Goal: Use online tool/utility: Utilize a website feature to perform a specific function

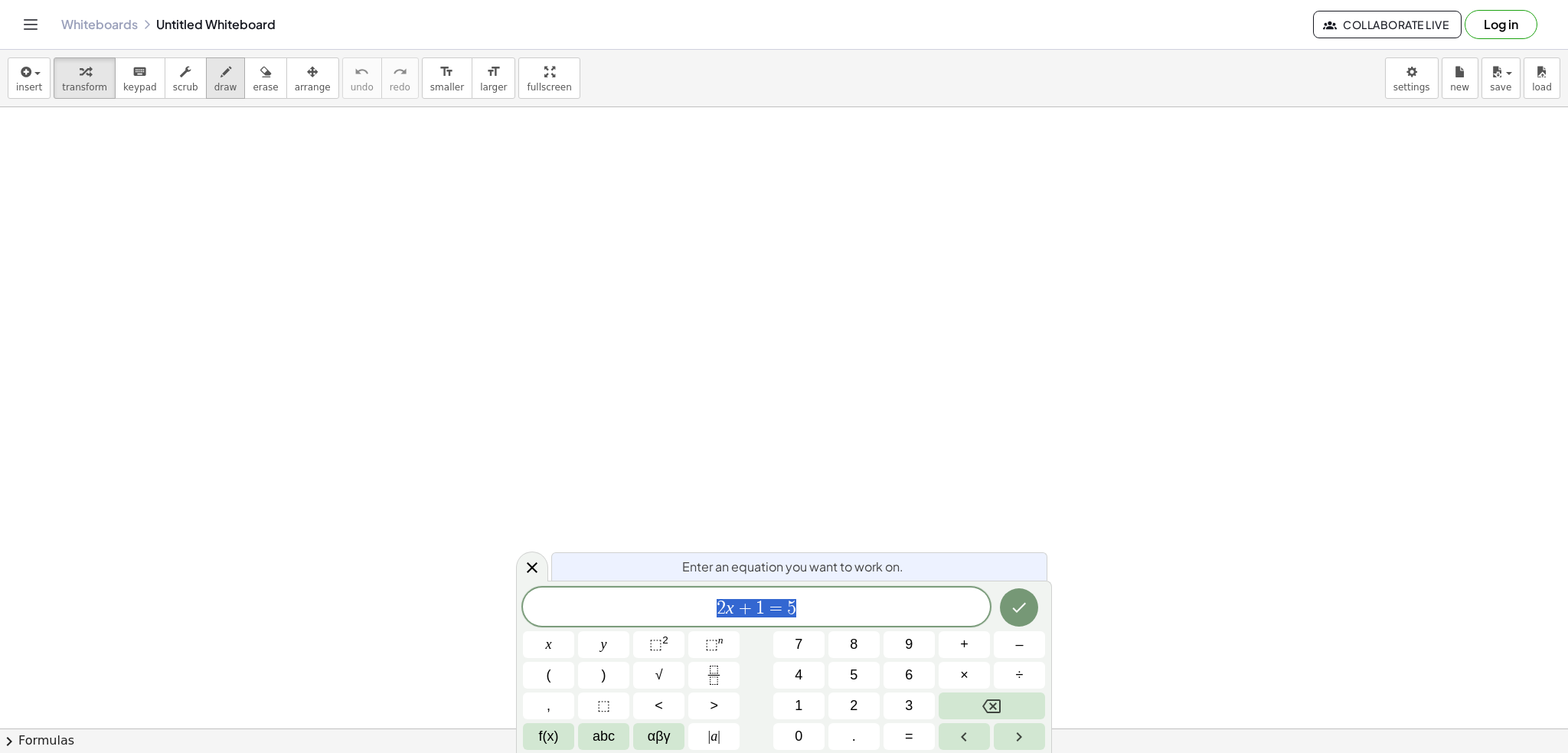
click at [218, 68] on button "draw" at bounding box center [226, 79] width 40 height 42
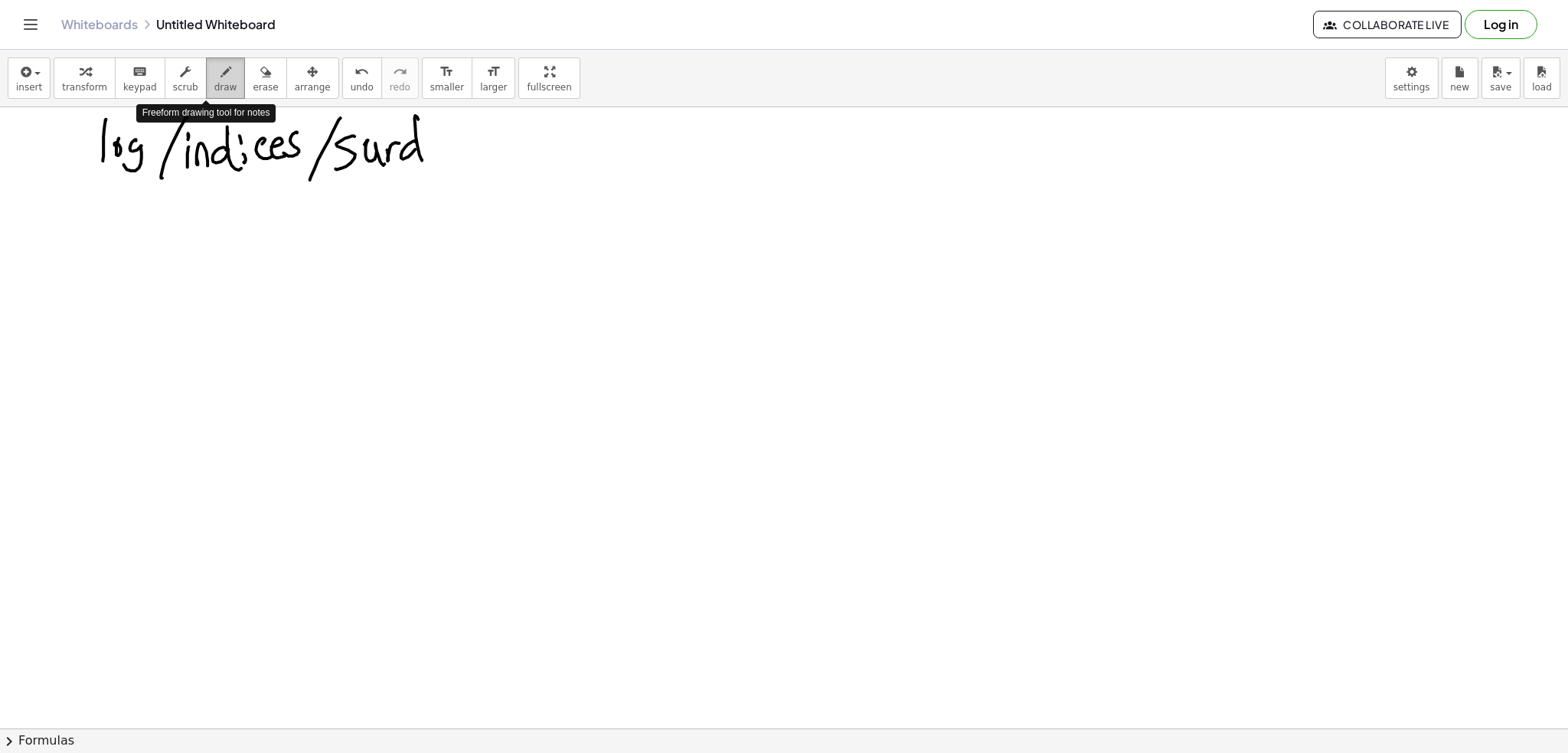
click at [221, 70] on icon "button" at bounding box center [226, 71] width 10 height 18
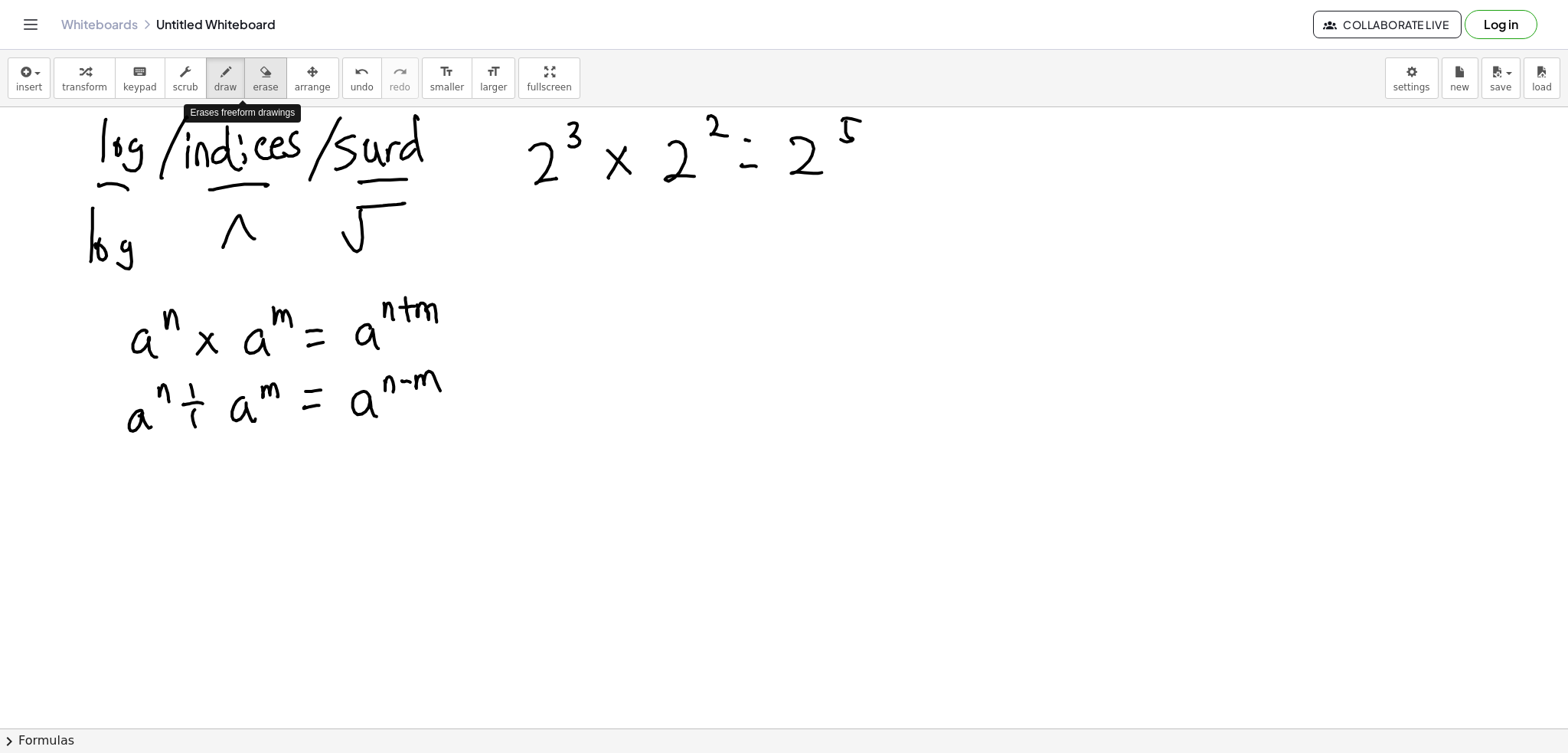
click at [253, 89] on span "erase" at bounding box center [265, 86] width 26 height 10
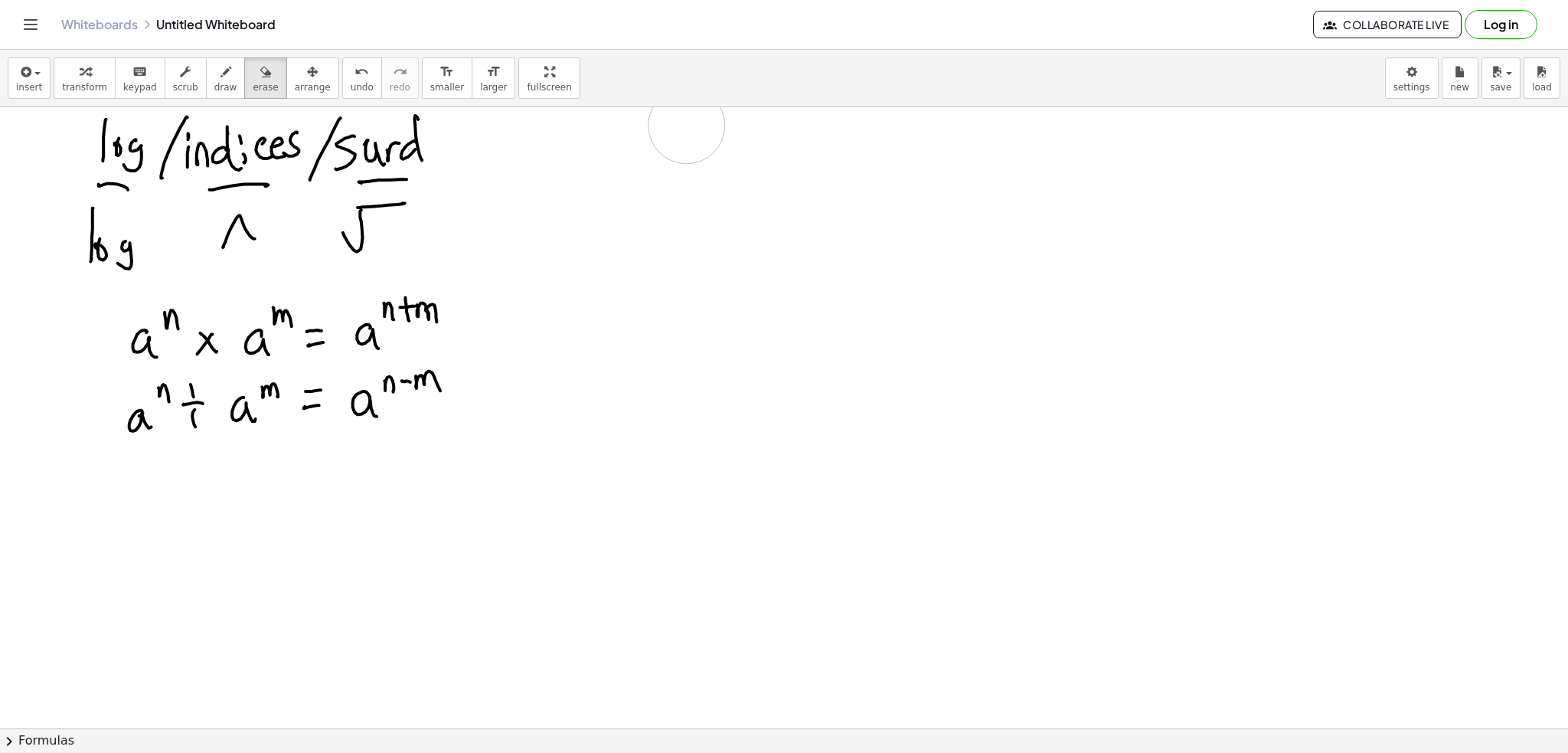
drag, startPoint x: 938, startPoint y: 153, endPoint x: 371, endPoint y: 130, distance: 567.5
click at [223, 86] on button "draw" at bounding box center [226, 79] width 40 height 42
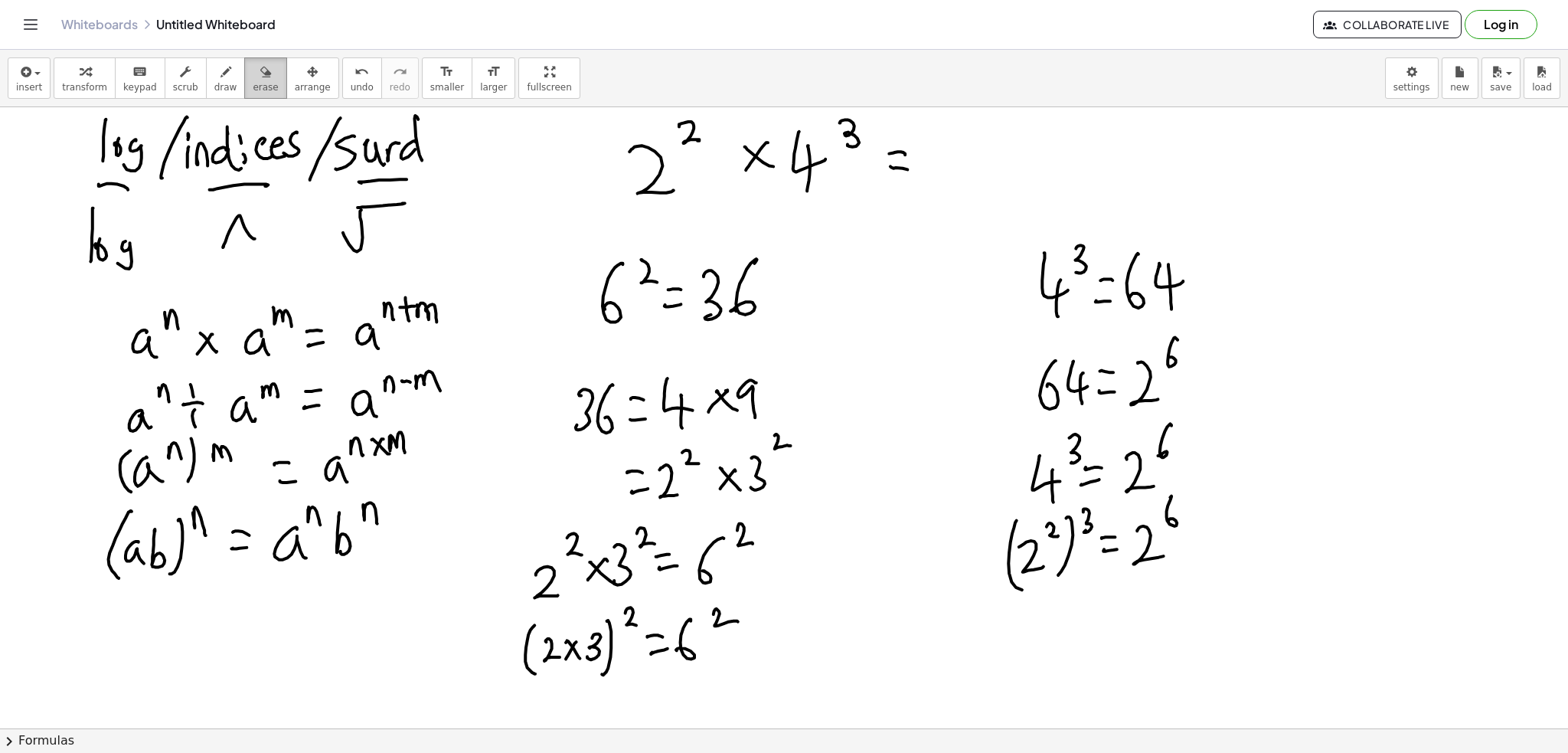
click at [261, 67] on icon "button" at bounding box center [265, 71] width 10 height 18
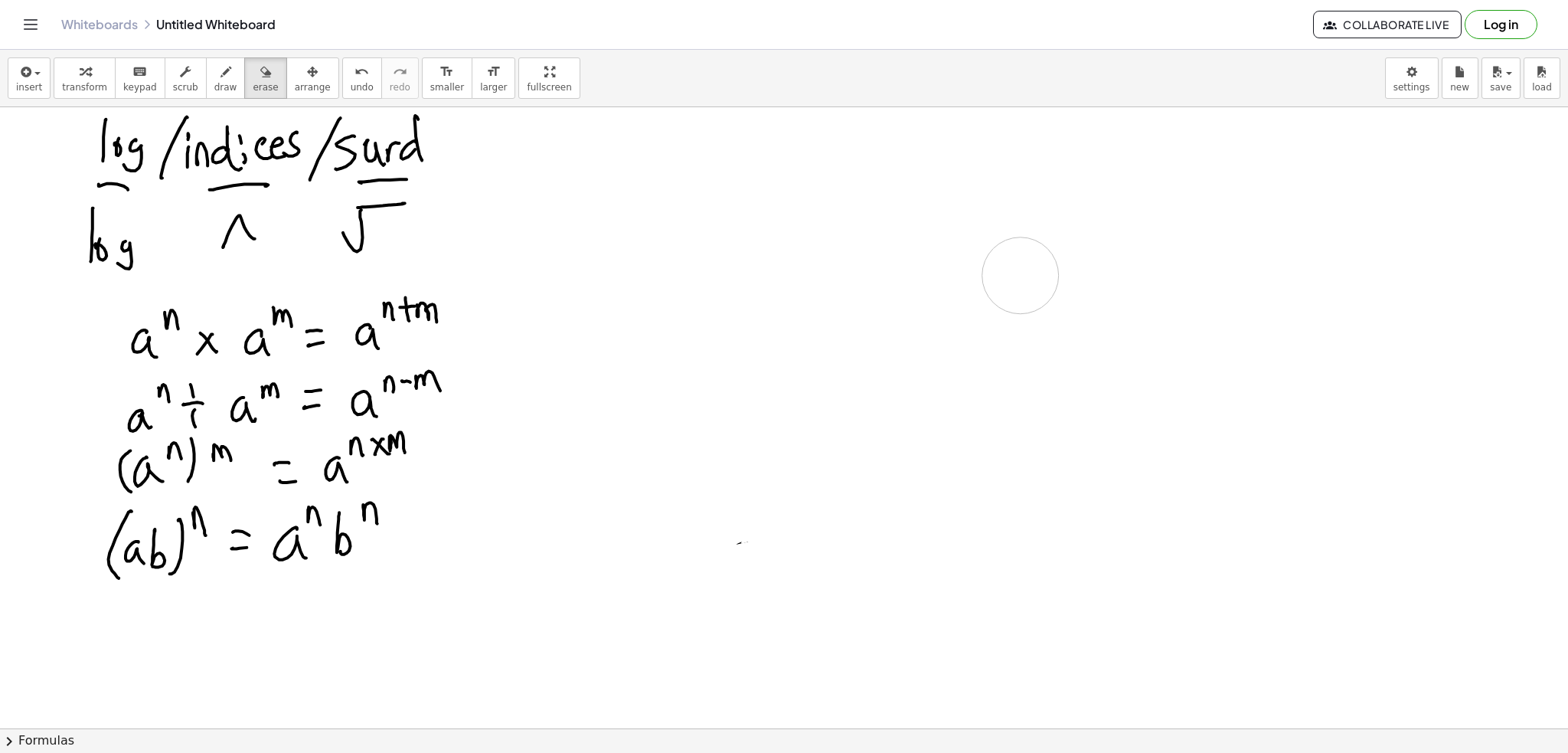
drag, startPoint x: 931, startPoint y: 170, endPoint x: 119, endPoint y: 12, distance: 827.2
click at [214, 78] on div "button" at bounding box center [226, 70] width 23 height 18
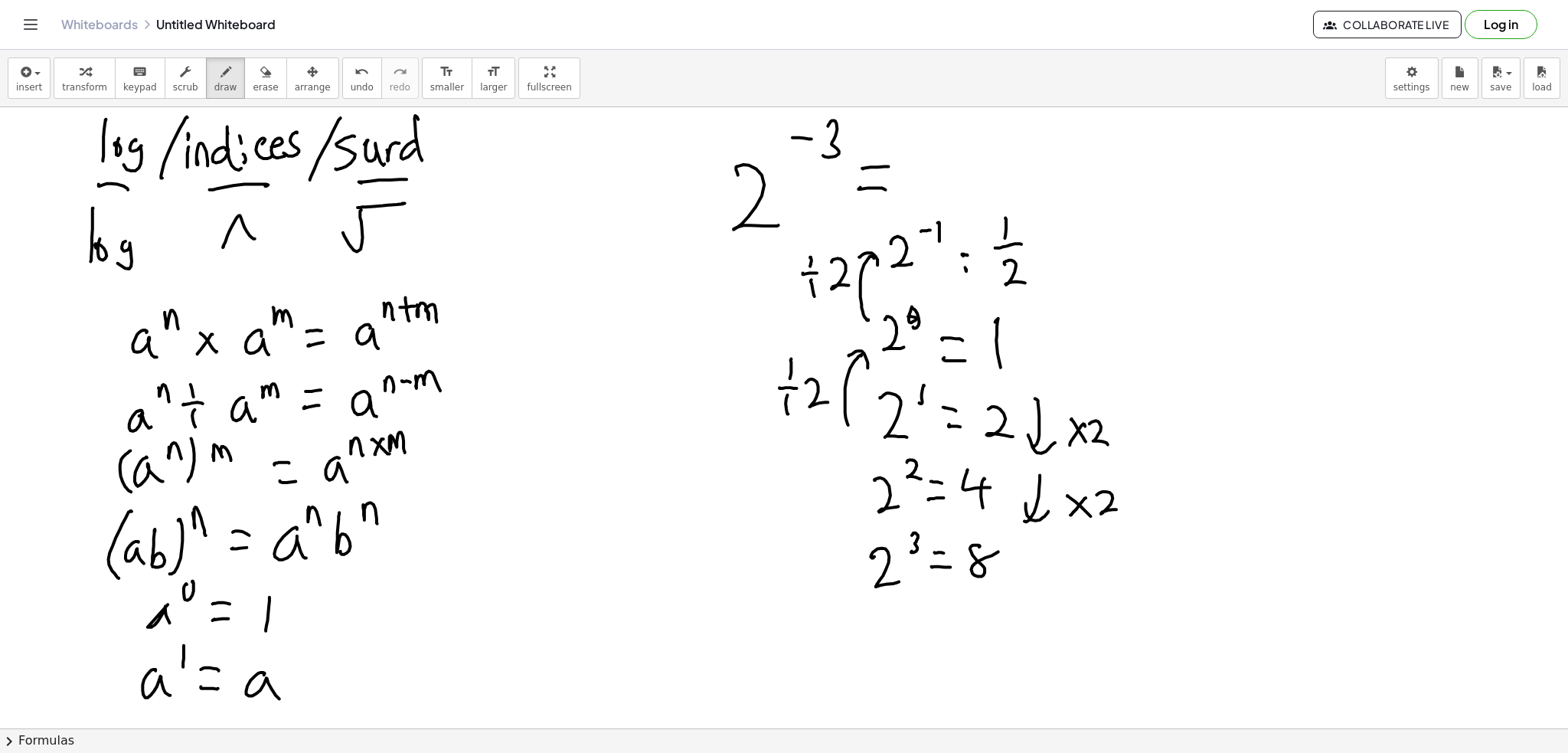
drag, startPoint x: 233, startPoint y: 70, endPoint x: 544, endPoint y: 94, distance: 311.9
click at [253, 68] on div "button" at bounding box center [265, 70] width 26 height 18
drag, startPoint x: 934, startPoint y: 166, endPoint x: 649, endPoint y: 208, distance: 288.1
click at [214, 83] on span "draw" at bounding box center [226, 86] width 23 height 10
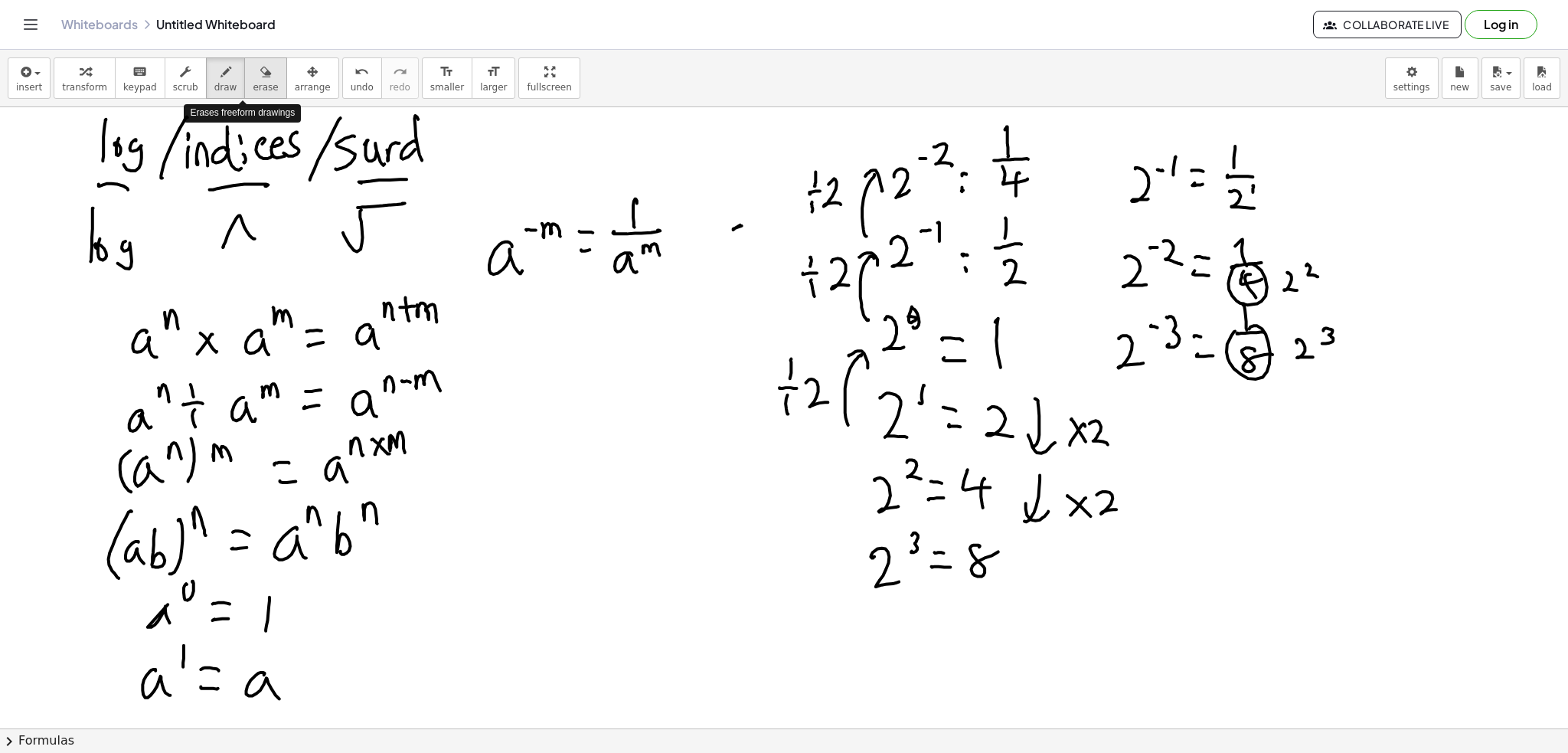
click at [253, 74] on div "button" at bounding box center [265, 70] width 26 height 18
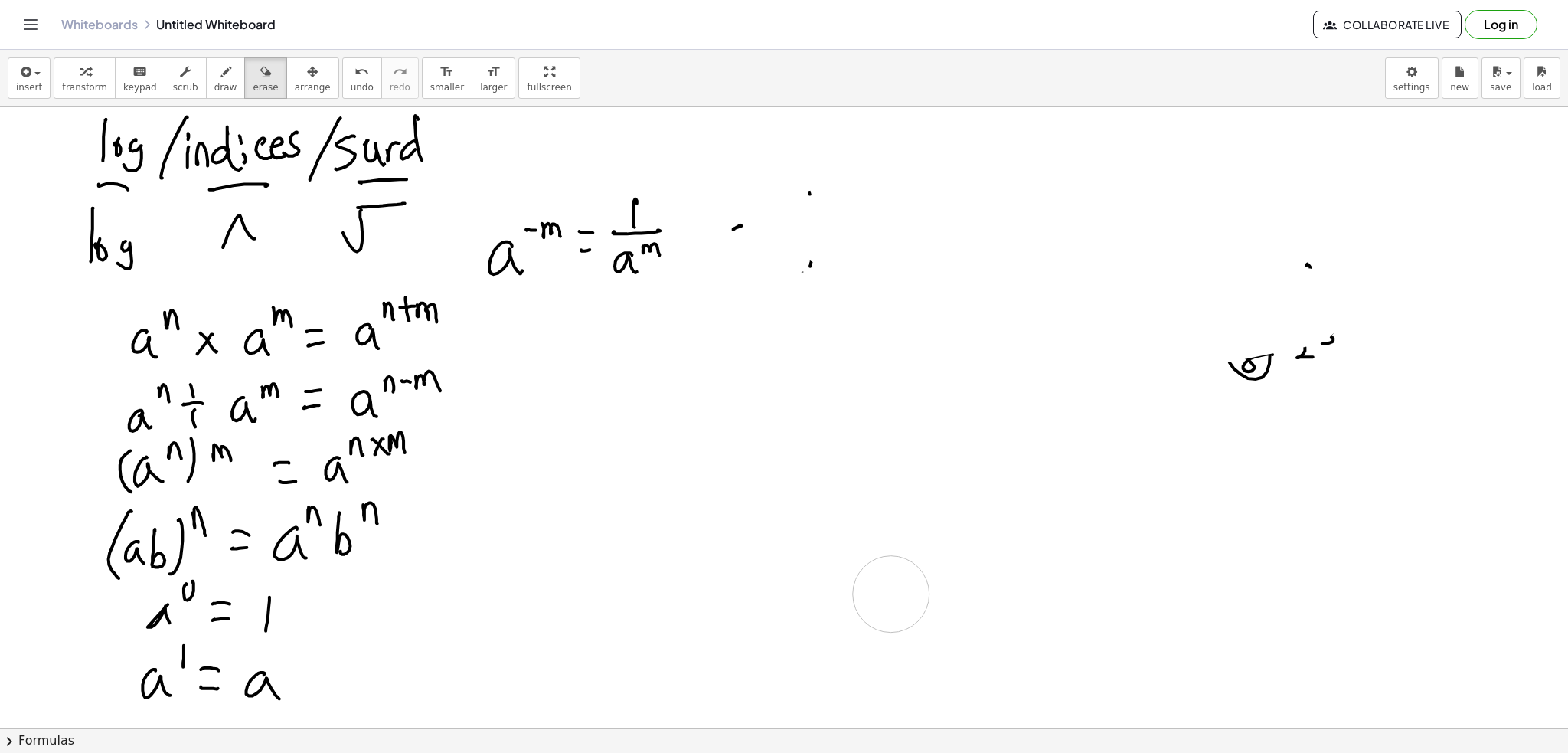
drag, startPoint x: 1219, startPoint y: 127, endPoint x: 524, endPoint y: 16, distance: 703.8
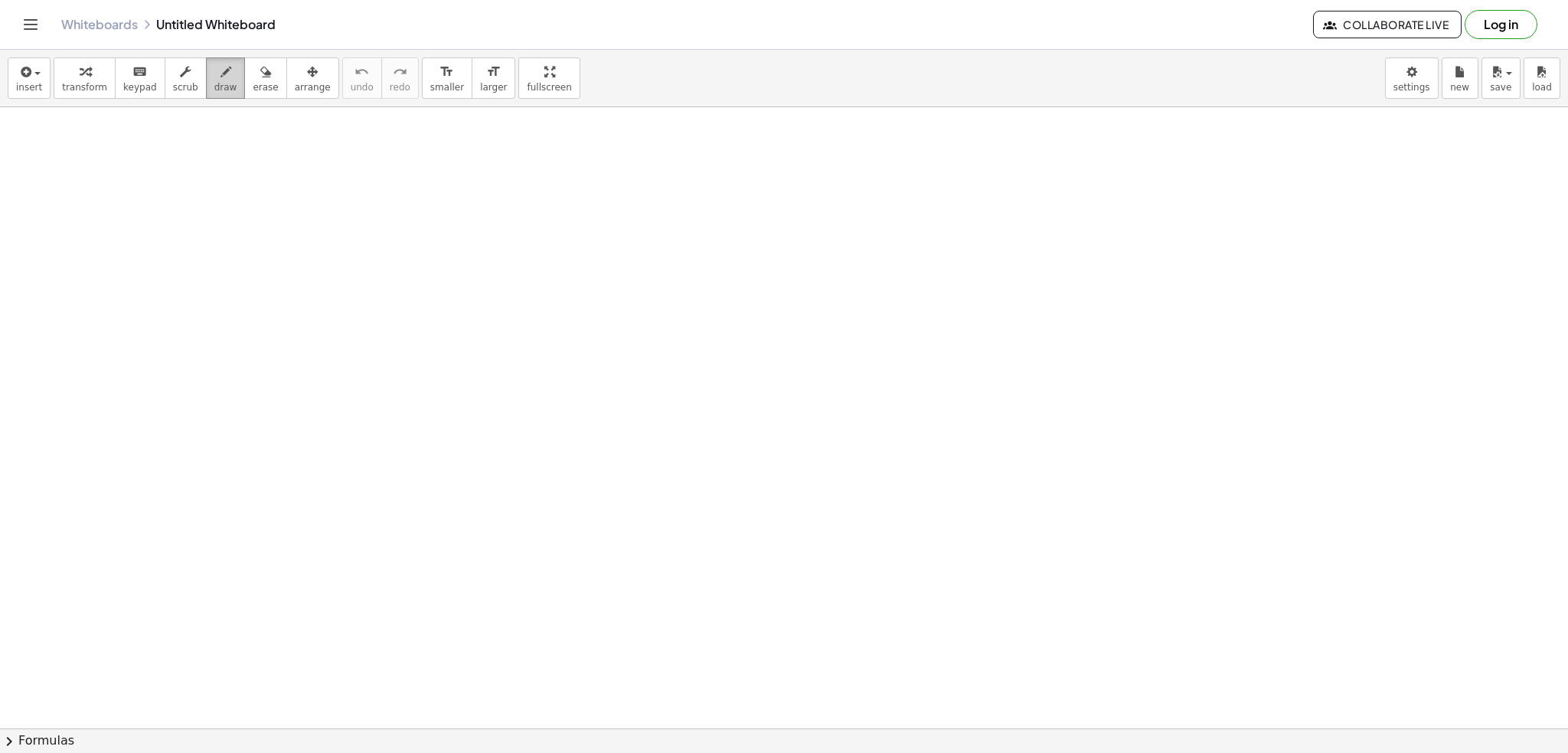
click at [221, 79] on icon "button" at bounding box center [226, 71] width 10 height 18
click at [224, 62] on button "draw" at bounding box center [226, 79] width 40 height 42
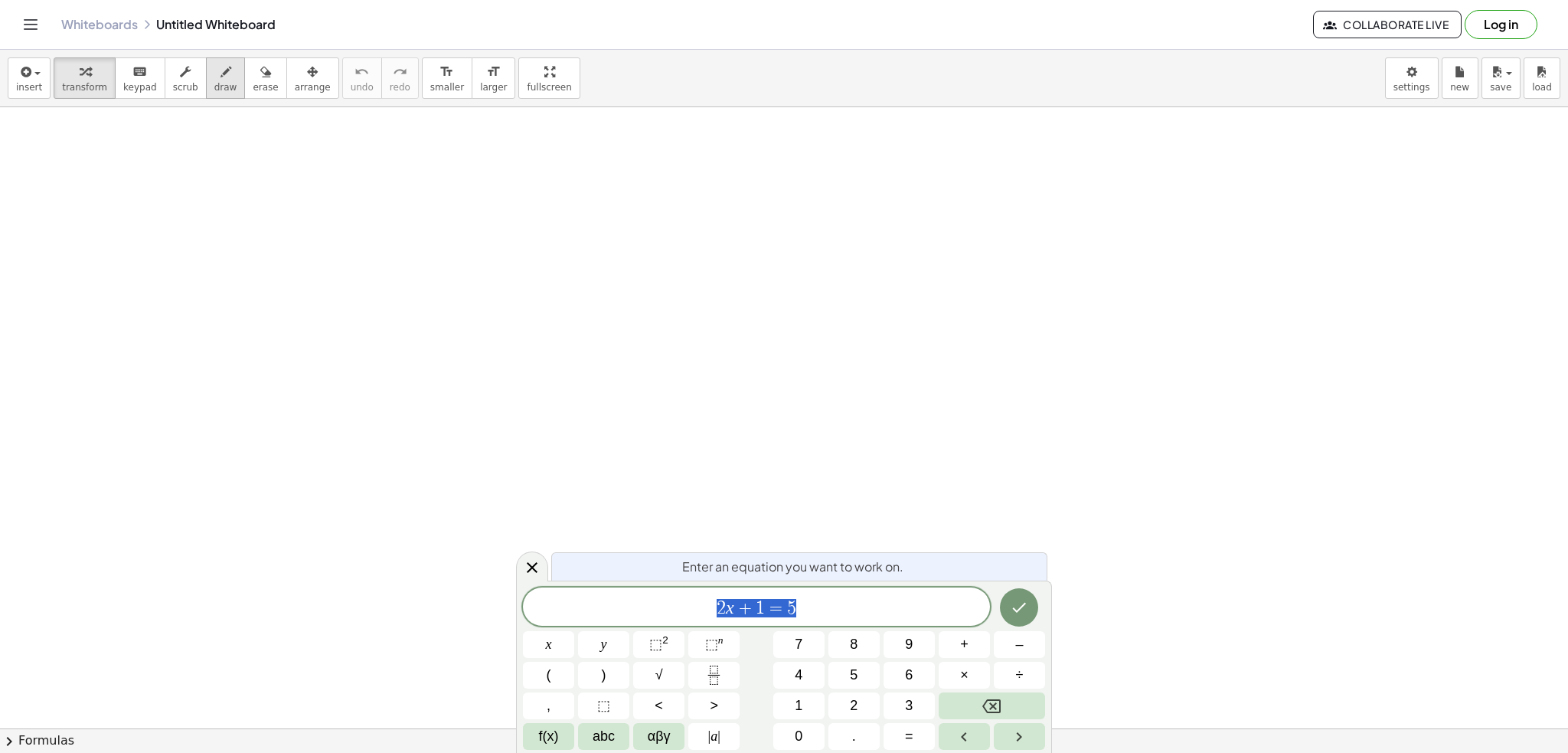
click at [212, 79] on button "draw" at bounding box center [226, 79] width 40 height 42
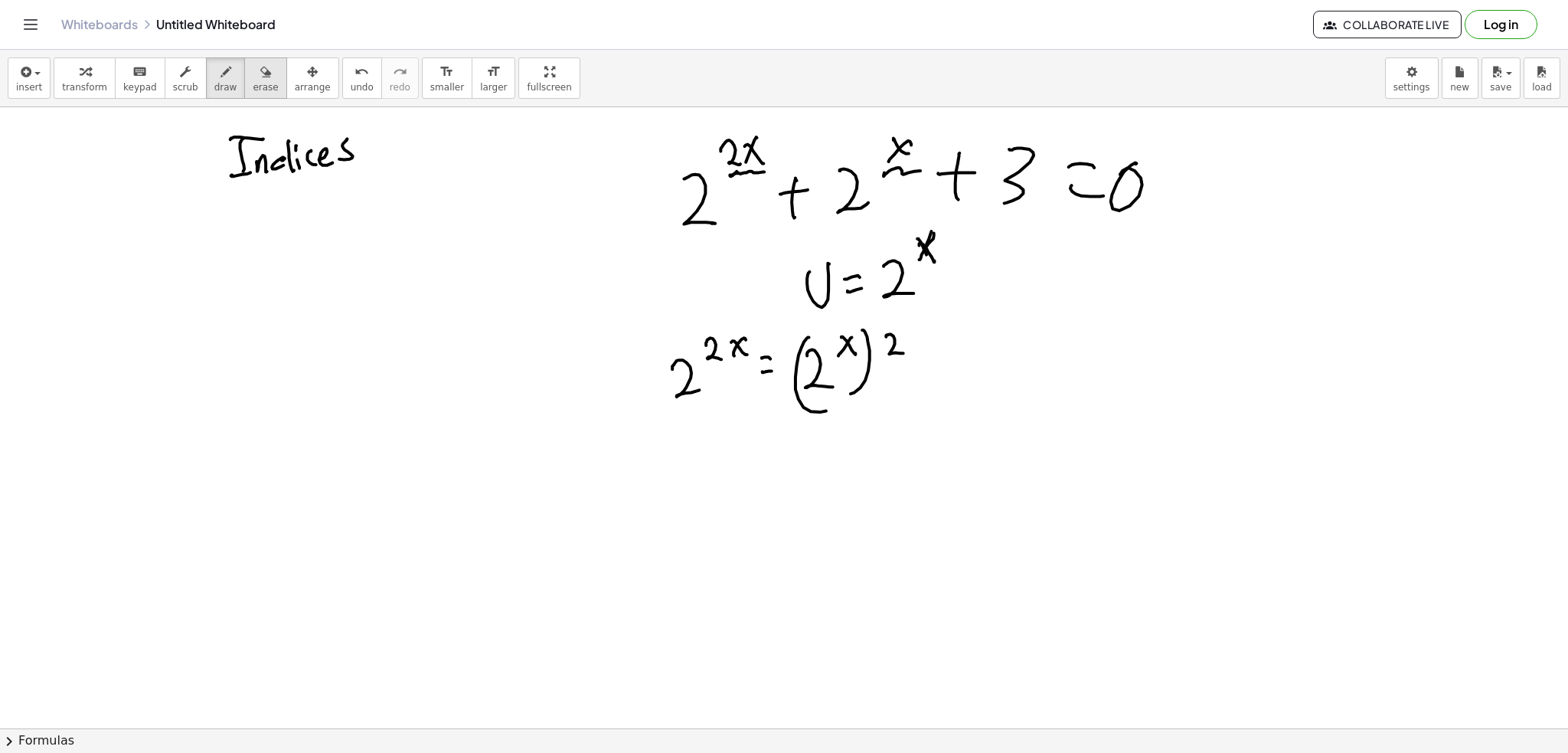
click at [253, 82] on span "erase" at bounding box center [265, 86] width 26 height 10
drag, startPoint x: 946, startPoint y: 363, endPoint x: 398, endPoint y: 244, distance: 560.8
click at [221, 74] on icon "button" at bounding box center [226, 71] width 10 height 18
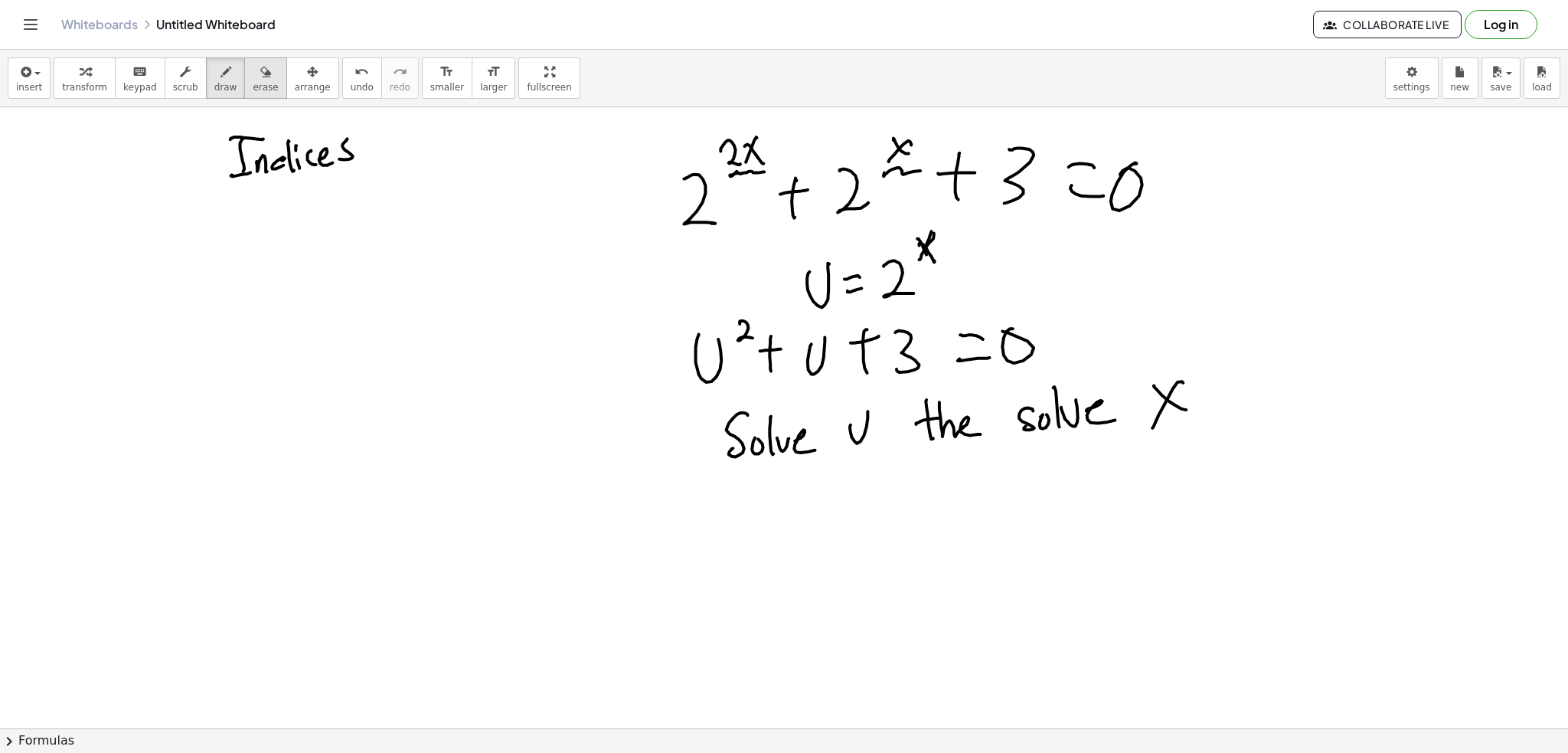
click at [253, 85] on span "erase" at bounding box center [265, 86] width 26 height 10
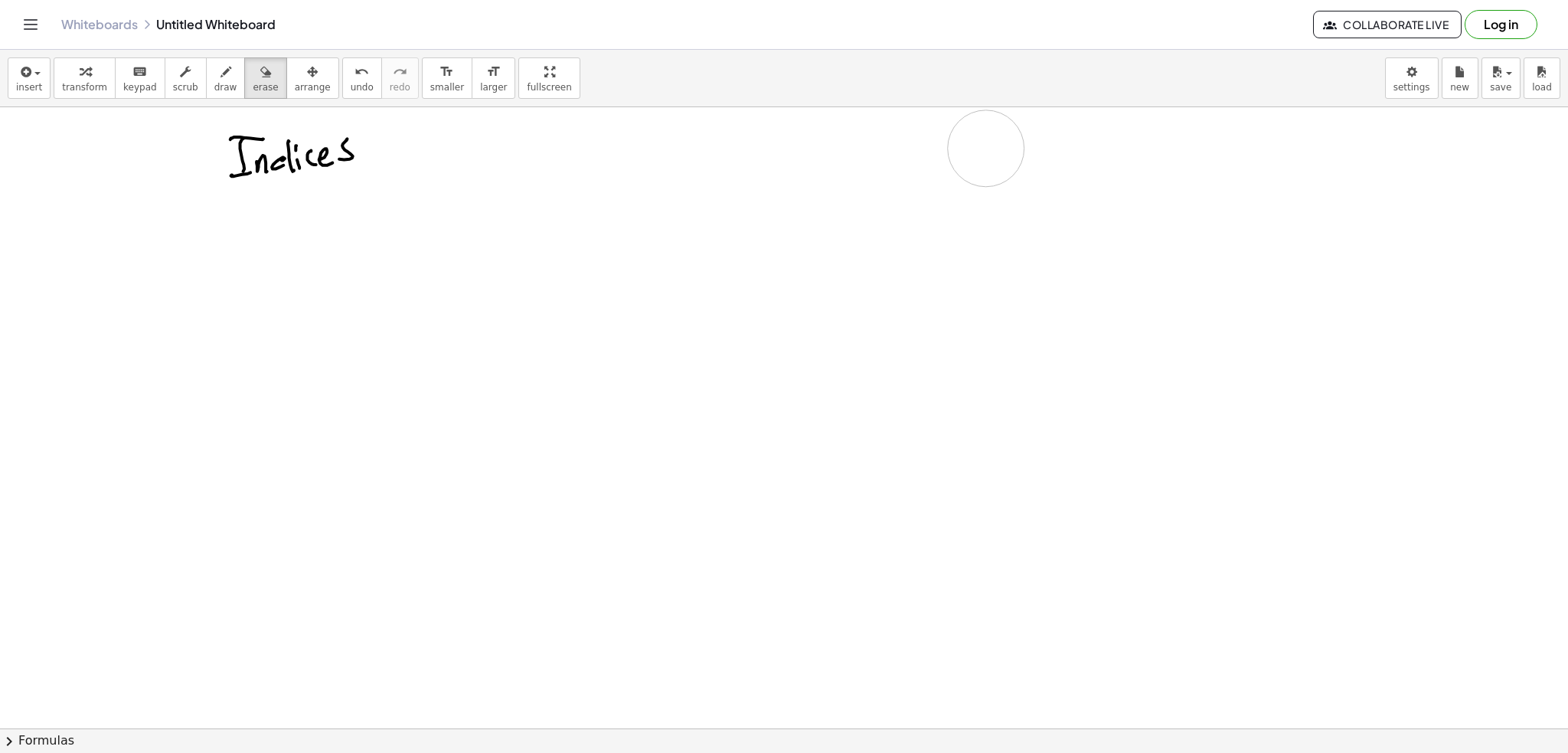
click at [374, 93] on div "insert select one: Math Expression Function Text Youtube Video Graphing Geometr…" at bounding box center [784, 402] width 1568 height 704
click at [221, 74] on icon "button" at bounding box center [226, 71] width 10 height 18
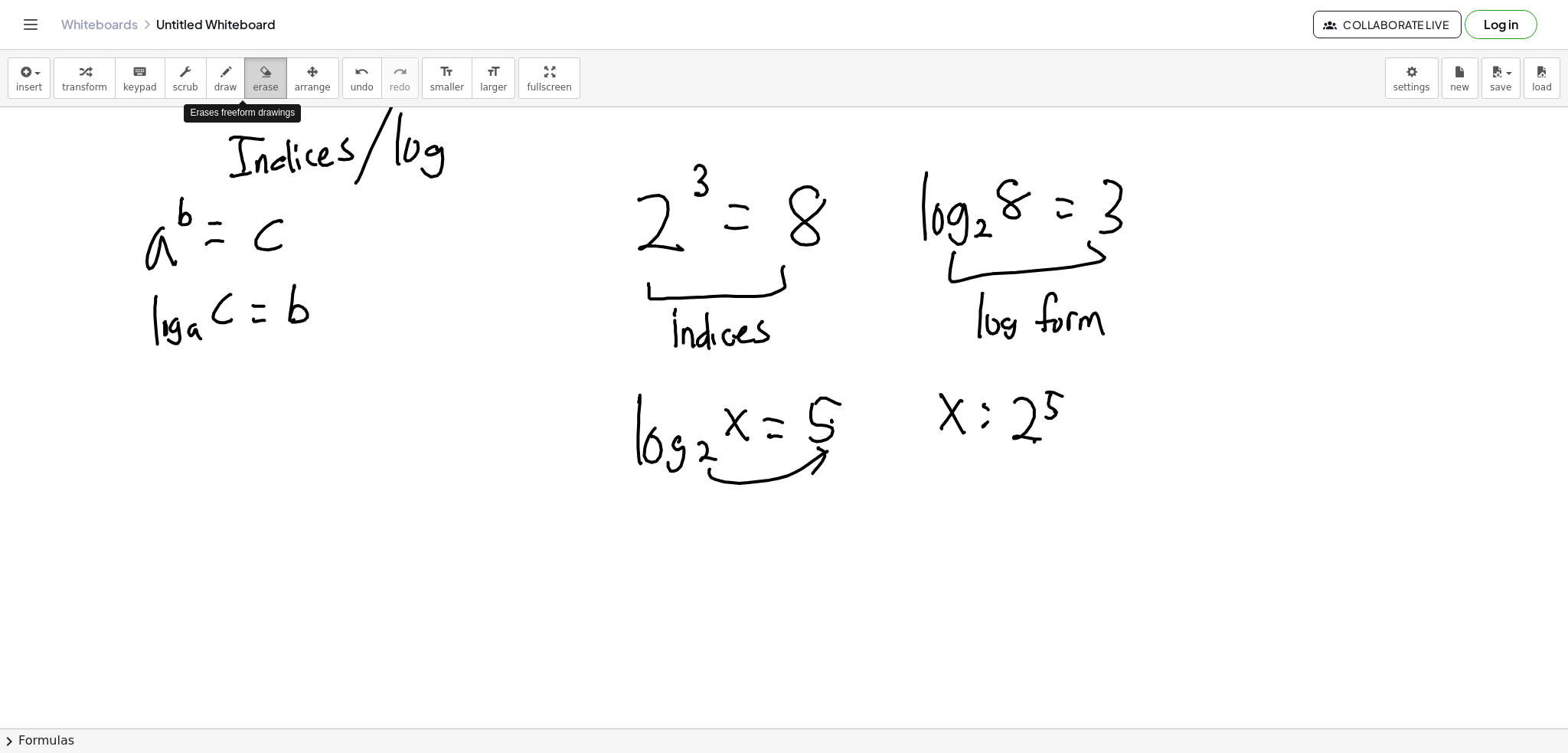
click at [253, 66] on div "button" at bounding box center [265, 70] width 26 height 18
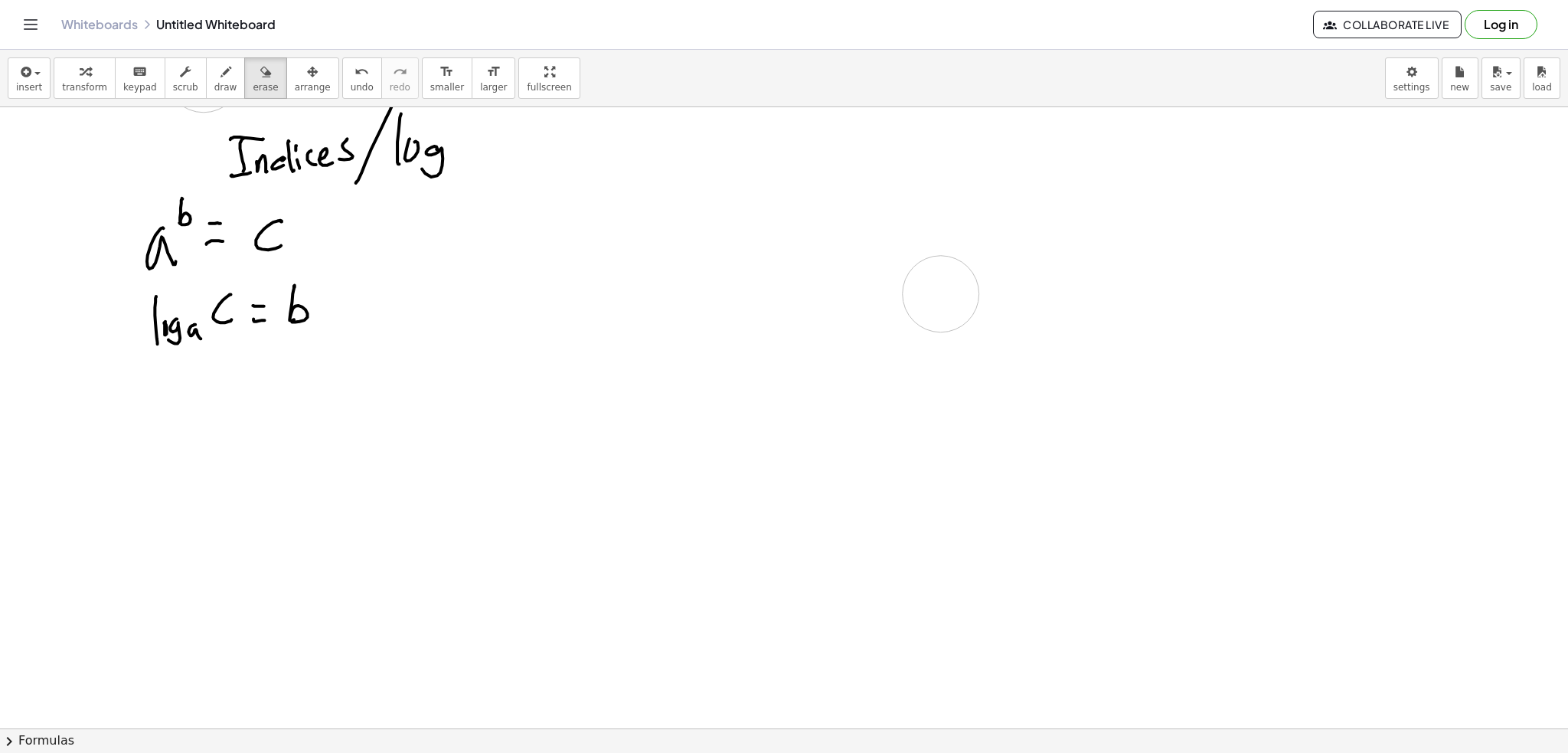
drag, startPoint x: 1082, startPoint y: 416, endPoint x: 465, endPoint y: 235, distance: 643.0
click at [214, 76] on div "button" at bounding box center [226, 70] width 23 height 18
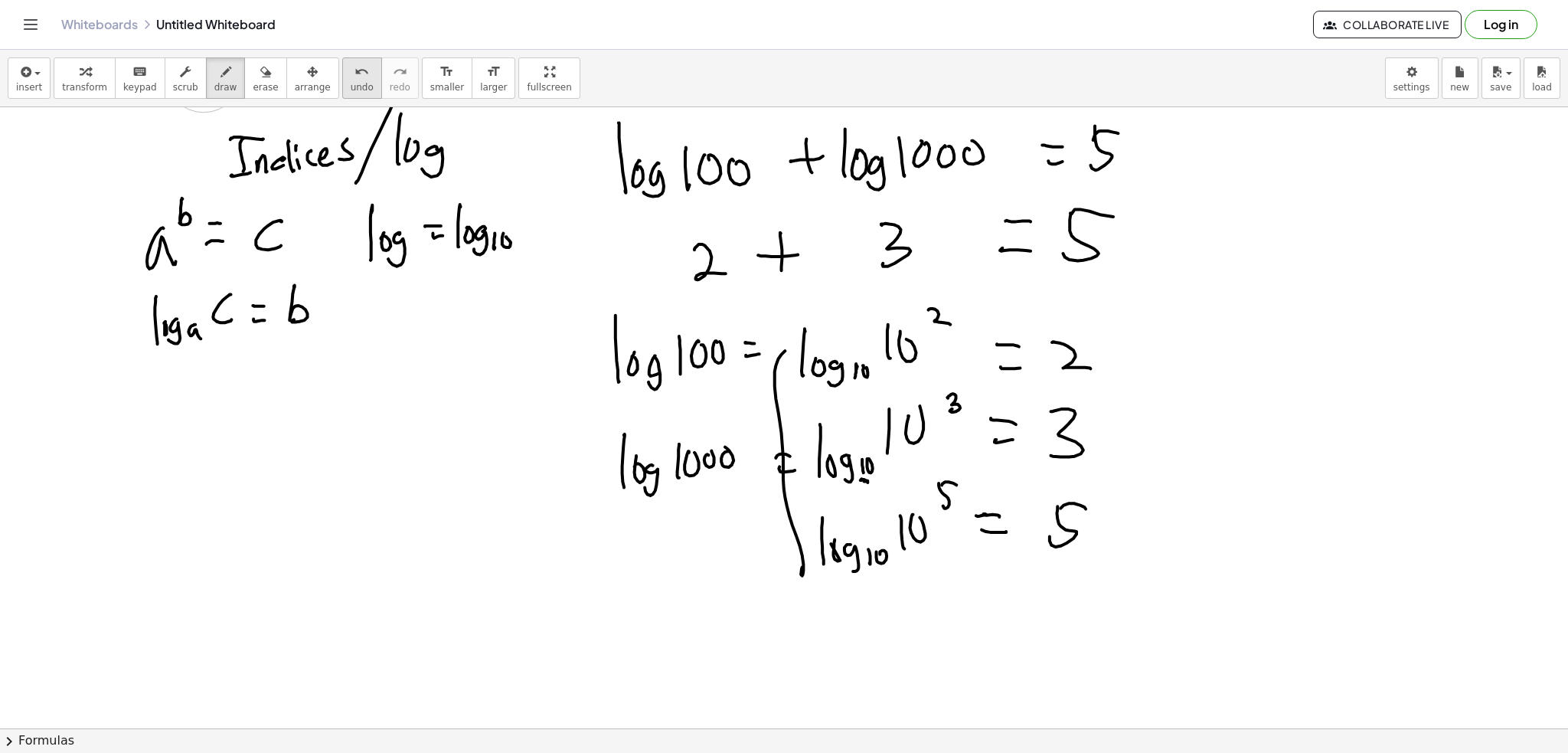
click at [344, 79] on button "undo undo" at bounding box center [362, 79] width 40 height 42
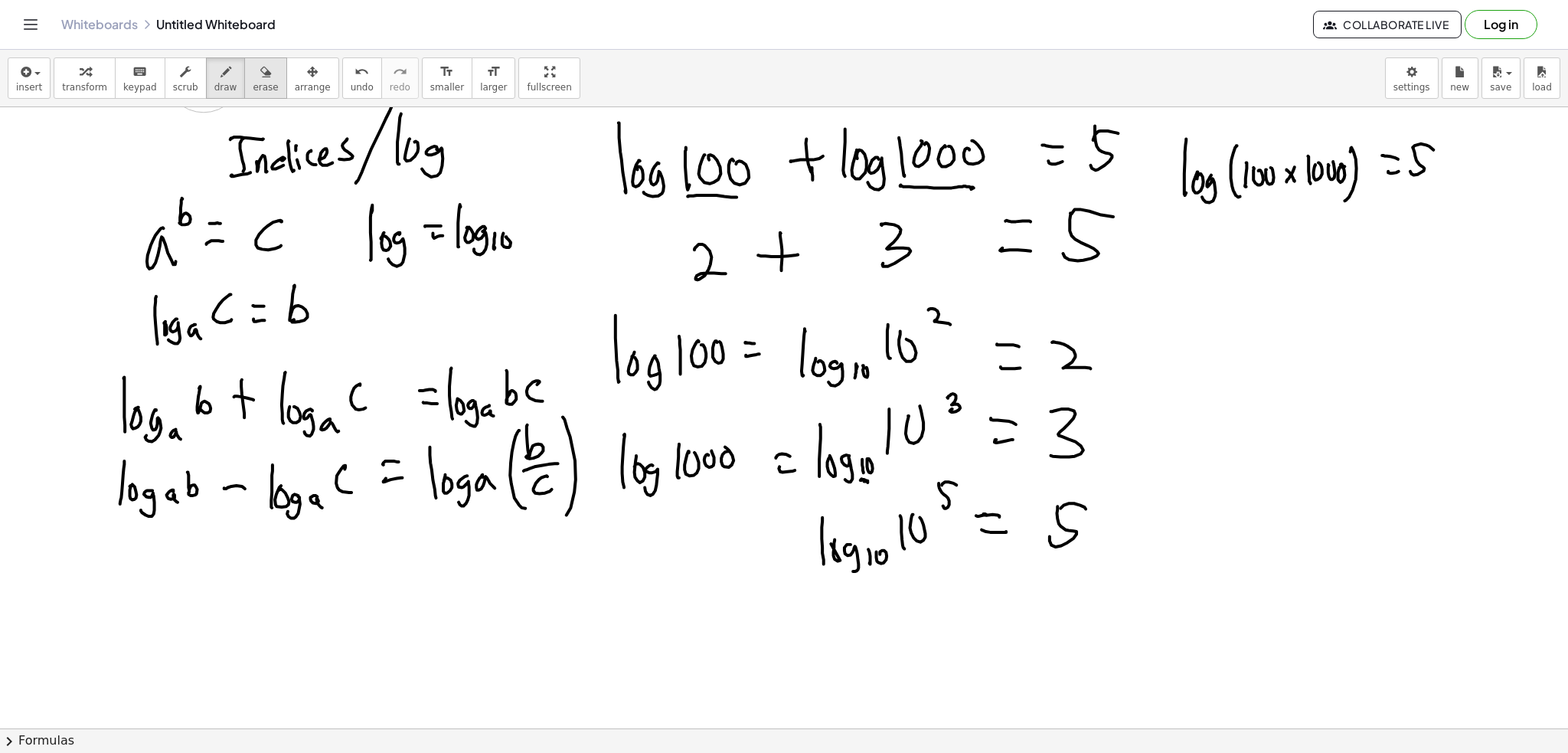
click at [253, 85] on span "erase" at bounding box center [265, 86] width 26 height 10
click at [221, 79] on icon "button" at bounding box center [226, 71] width 10 height 18
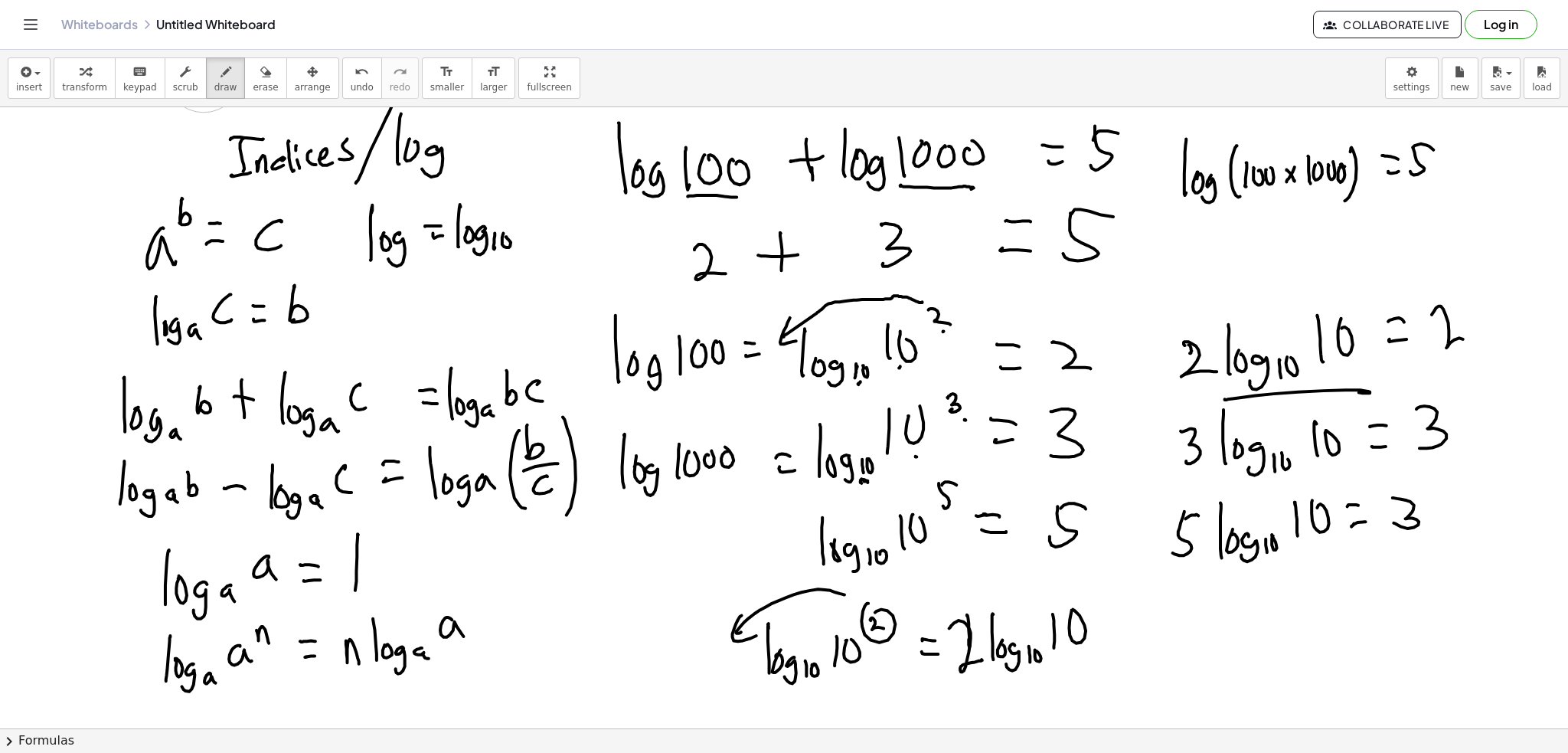
drag, startPoint x: 245, startPoint y: 69, endPoint x: 361, endPoint y: 57, distance: 116.6
click at [261, 67] on icon "button" at bounding box center [265, 71] width 10 height 18
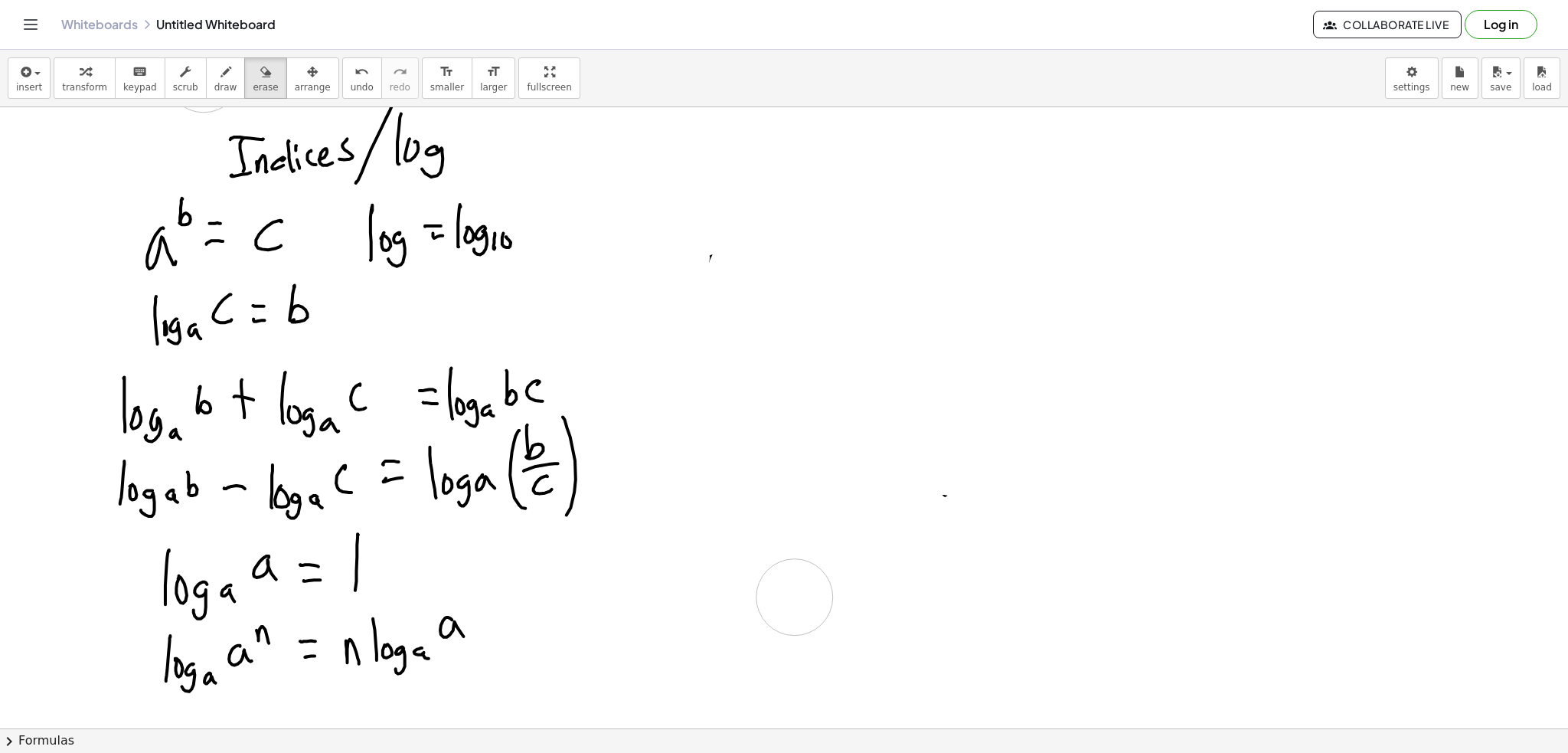
drag, startPoint x: 636, startPoint y: 141, endPoint x: 524, endPoint y: 18, distance: 166.4
click at [214, 79] on div "button" at bounding box center [226, 70] width 23 height 18
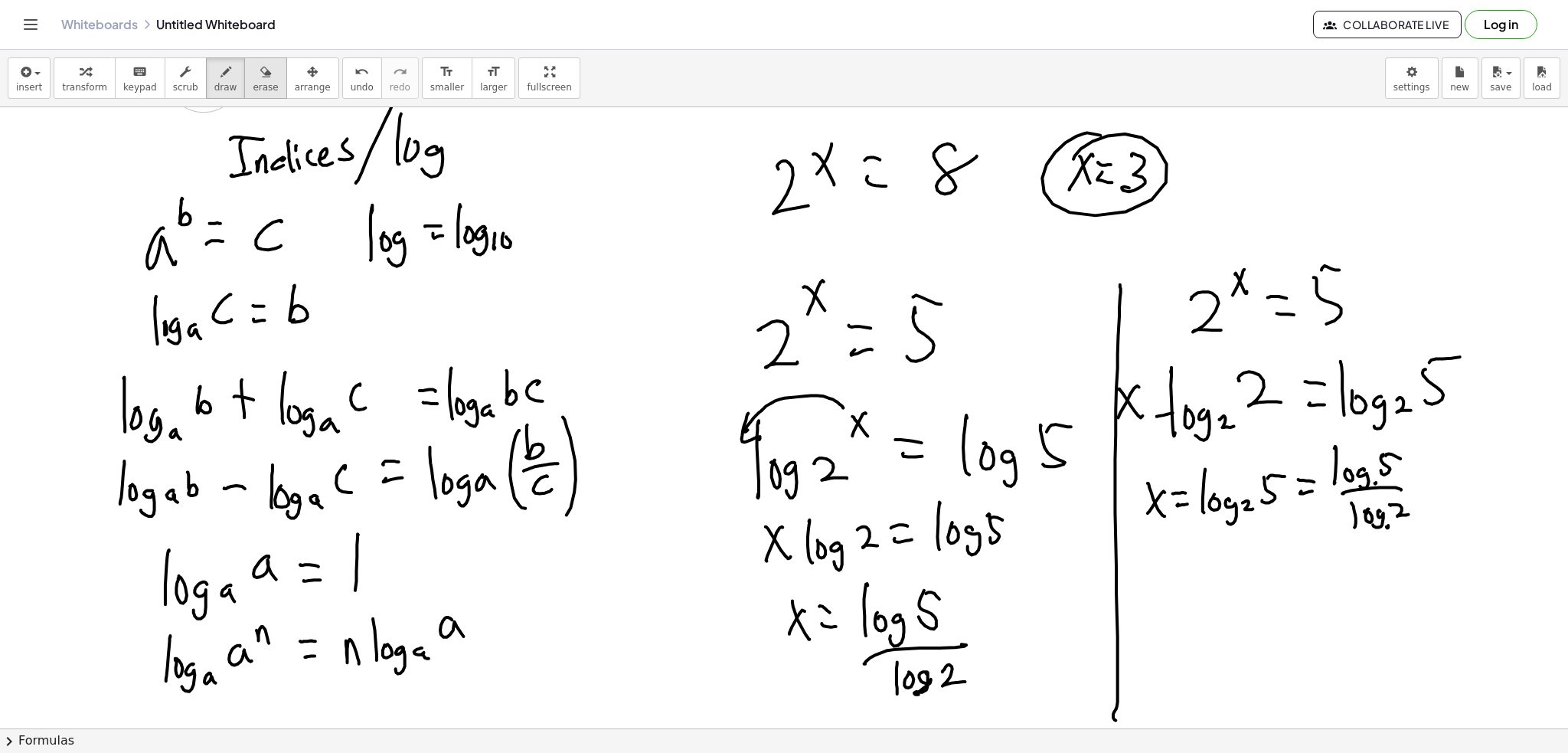
click at [253, 71] on div "button" at bounding box center [265, 70] width 26 height 18
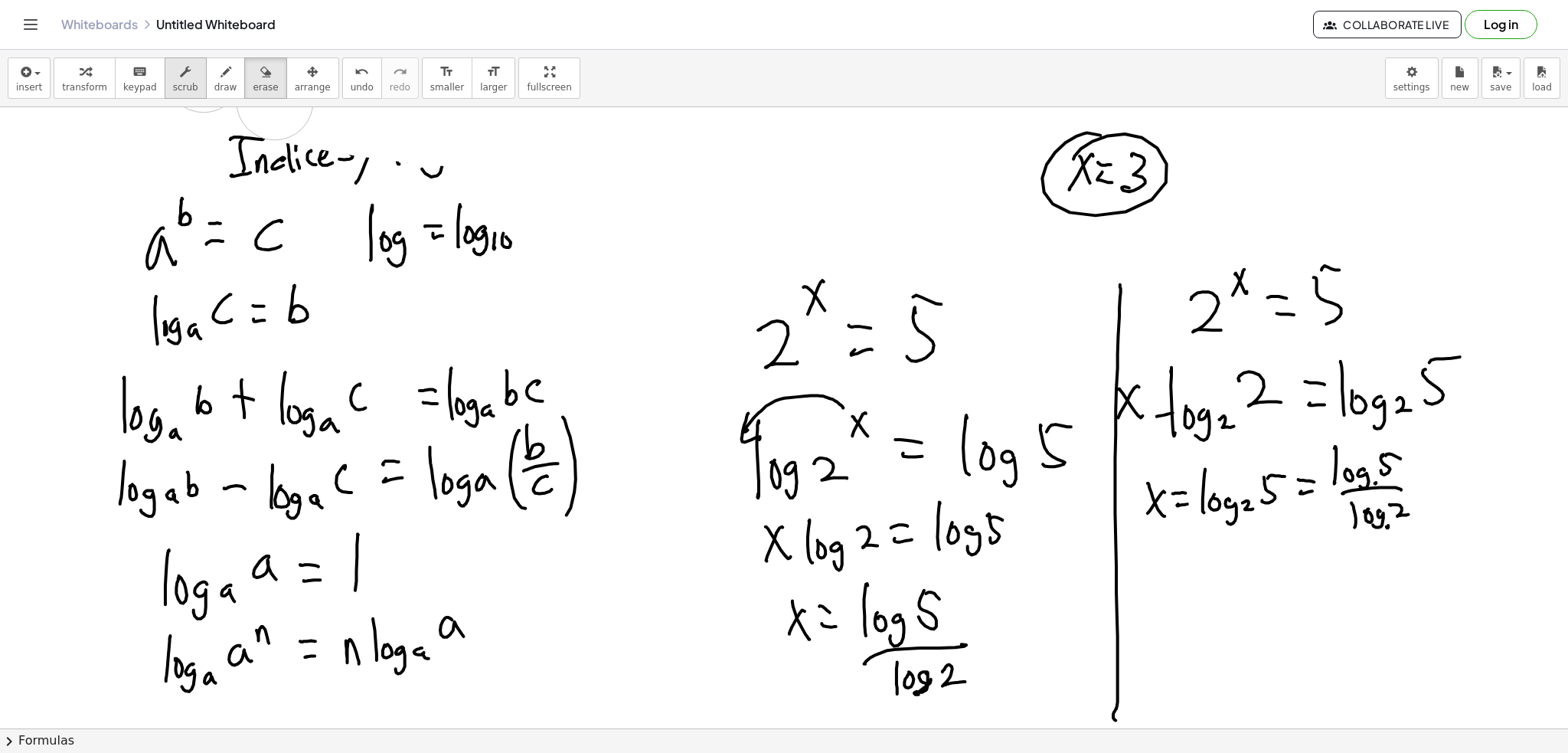
drag, startPoint x: 935, startPoint y: 154, endPoint x: 170, endPoint y: 75, distance: 769.1
click at [209, 90] on div "insert select one: Math Expression Function Text Youtube Video Graphing Geometr…" at bounding box center [784, 402] width 1568 height 704
click at [221, 71] on icon "button" at bounding box center [226, 71] width 10 height 18
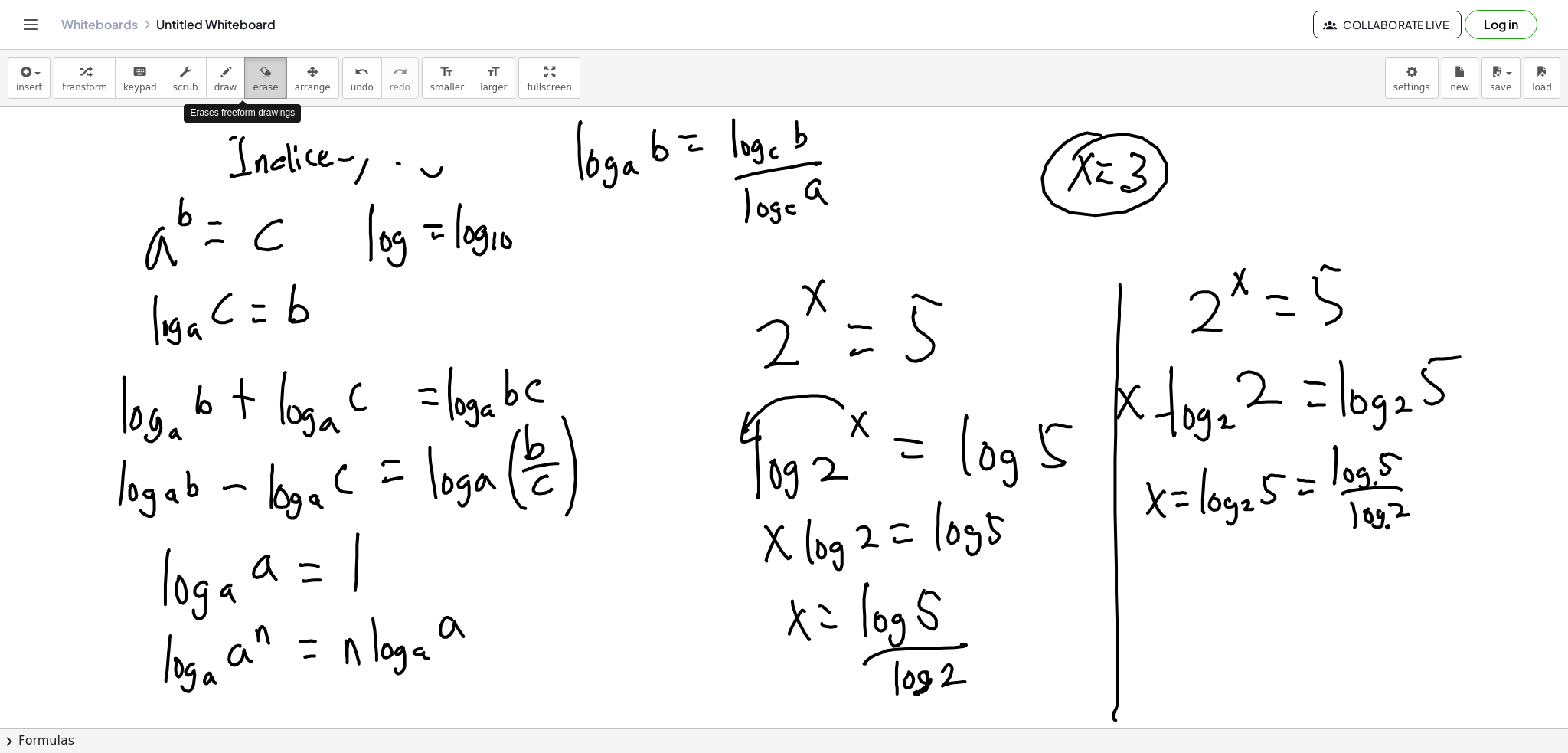
click at [245, 65] on button "erase" at bounding box center [265, 79] width 42 height 42
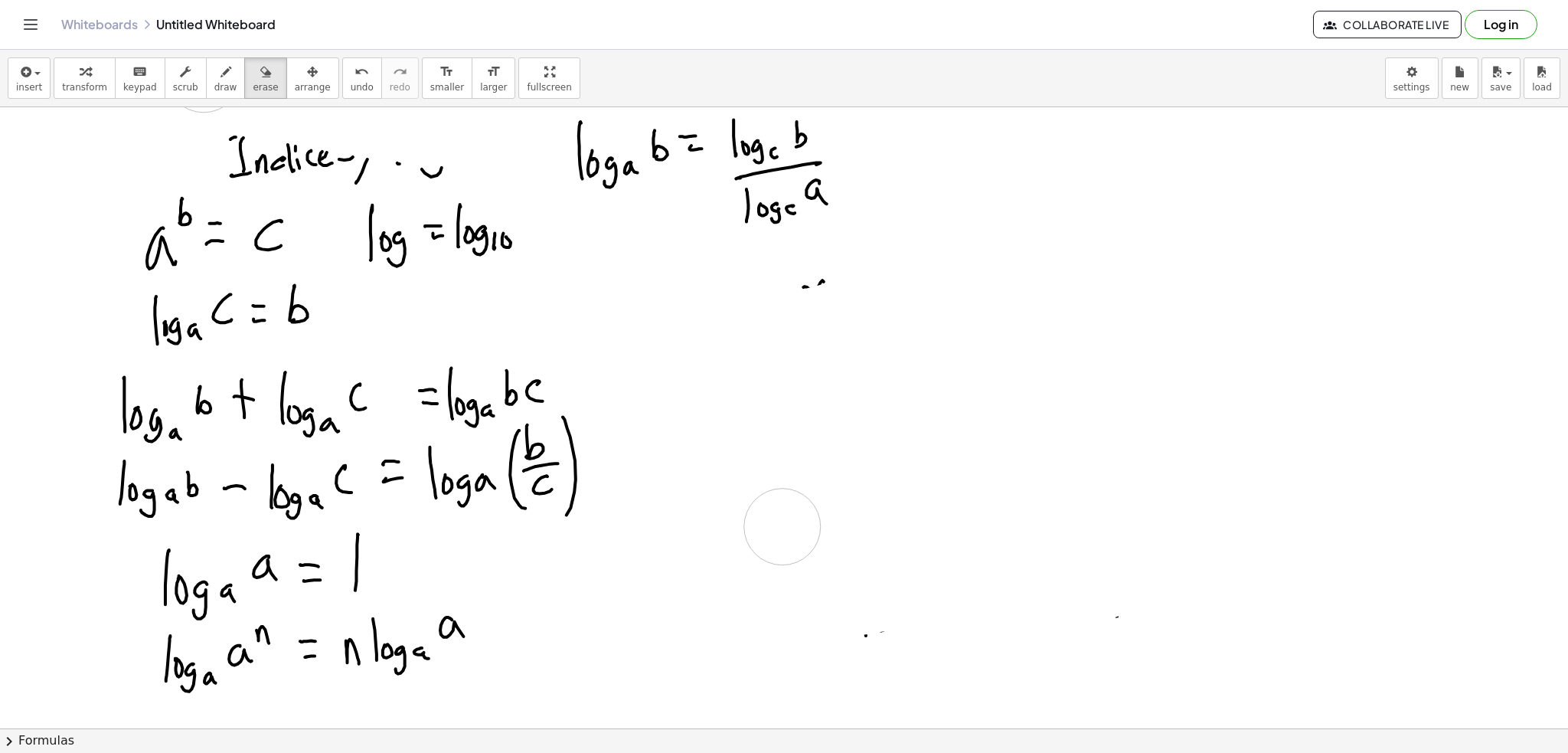
drag, startPoint x: 771, startPoint y: 344, endPoint x: 717, endPoint y: 448, distance: 117.2
click at [206, 85] on button "draw" at bounding box center [226, 79] width 40 height 42
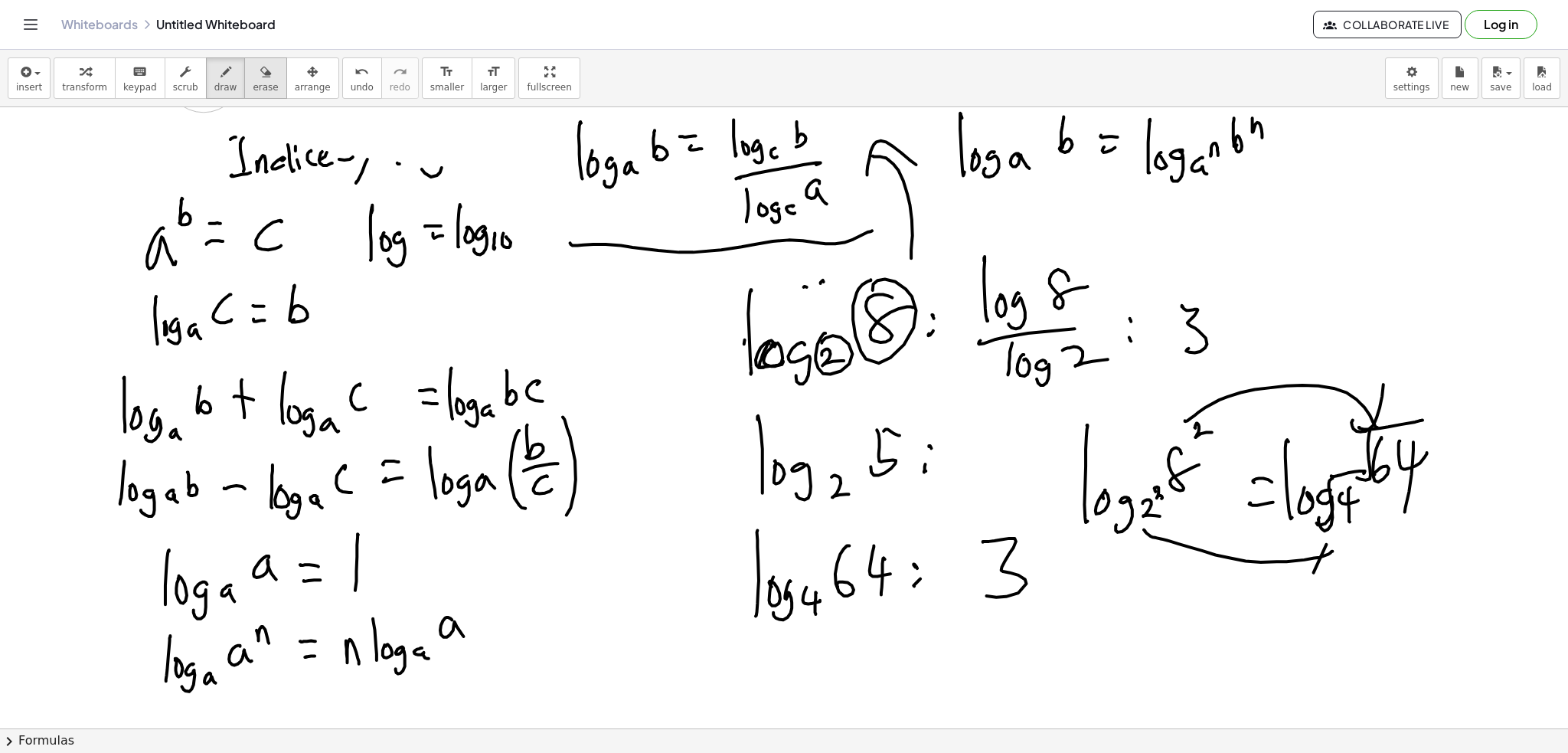
click at [261, 81] on icon "button" at bounding box center [265, 71] width 10 height 18
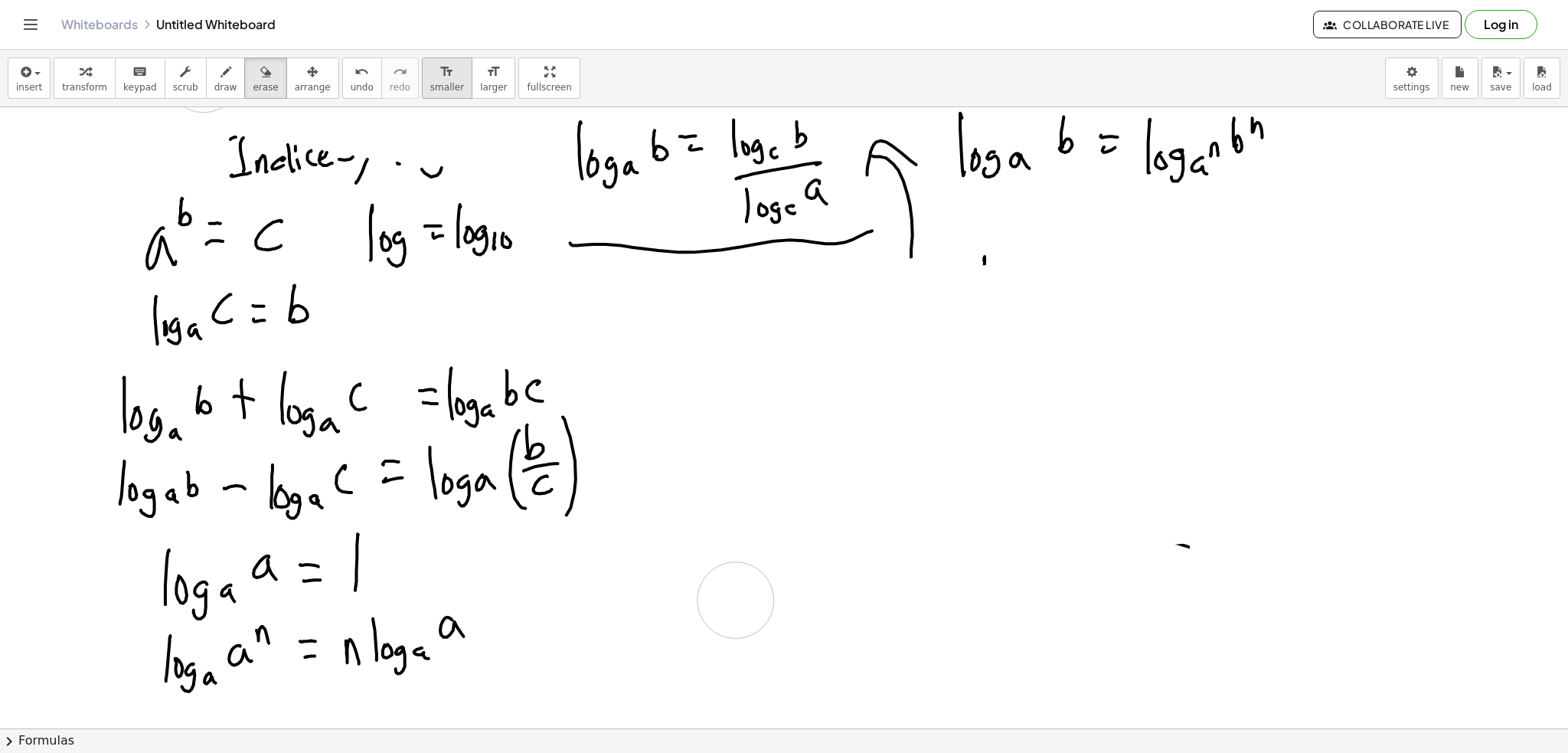
drag, startPoint x: 1452, startPoint y: 384, endPoint x: 412, endPoint y: 58, distance: 1089.9
click at [187, 72] on button "scrub" at bounding box center [186, 79] width 42 height 42
click at [214, 73] on div "button" at bounding box center [226, 70] width 23 height 18
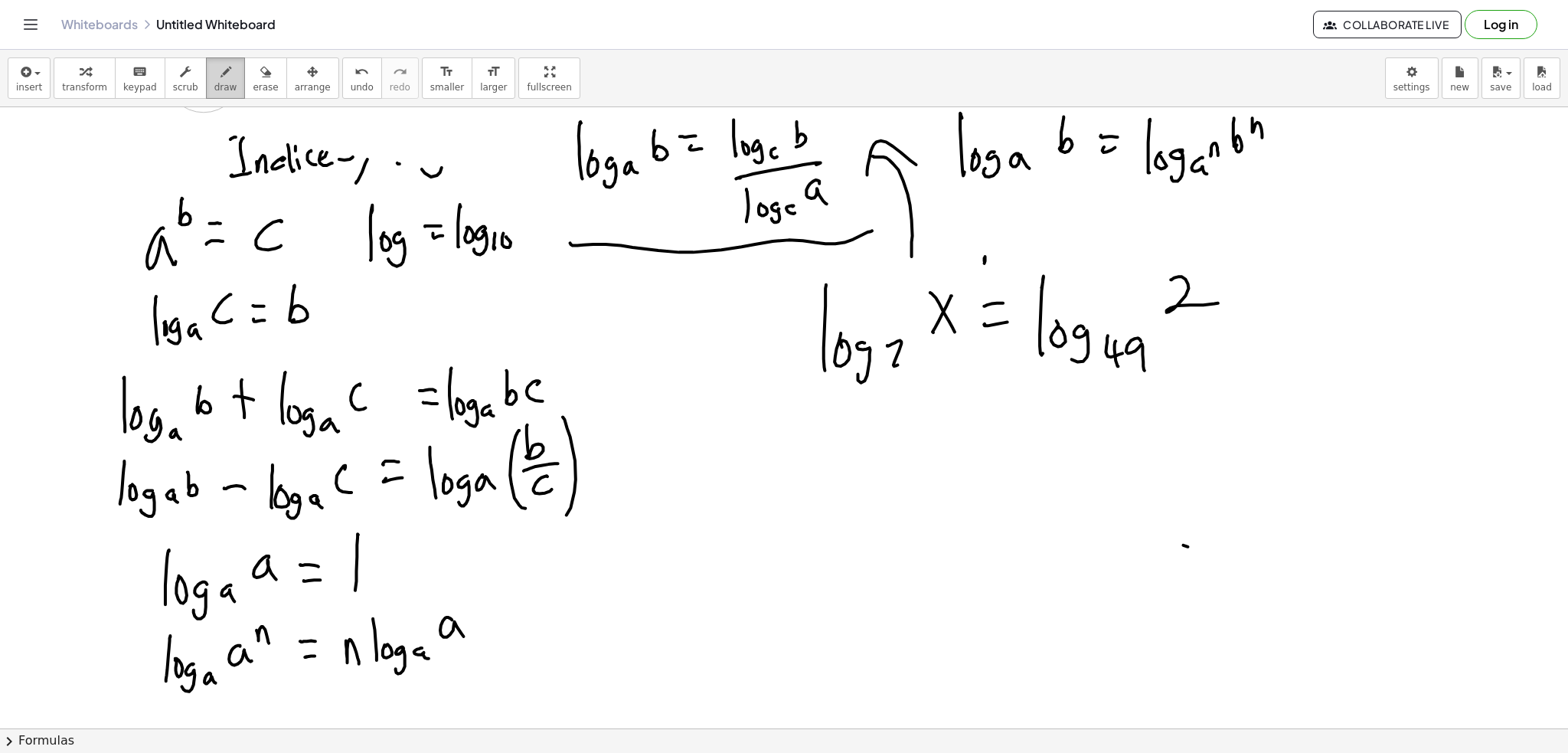
click at [214, 78] on div "button" at bounding box center [226, 70] width 23 height 18
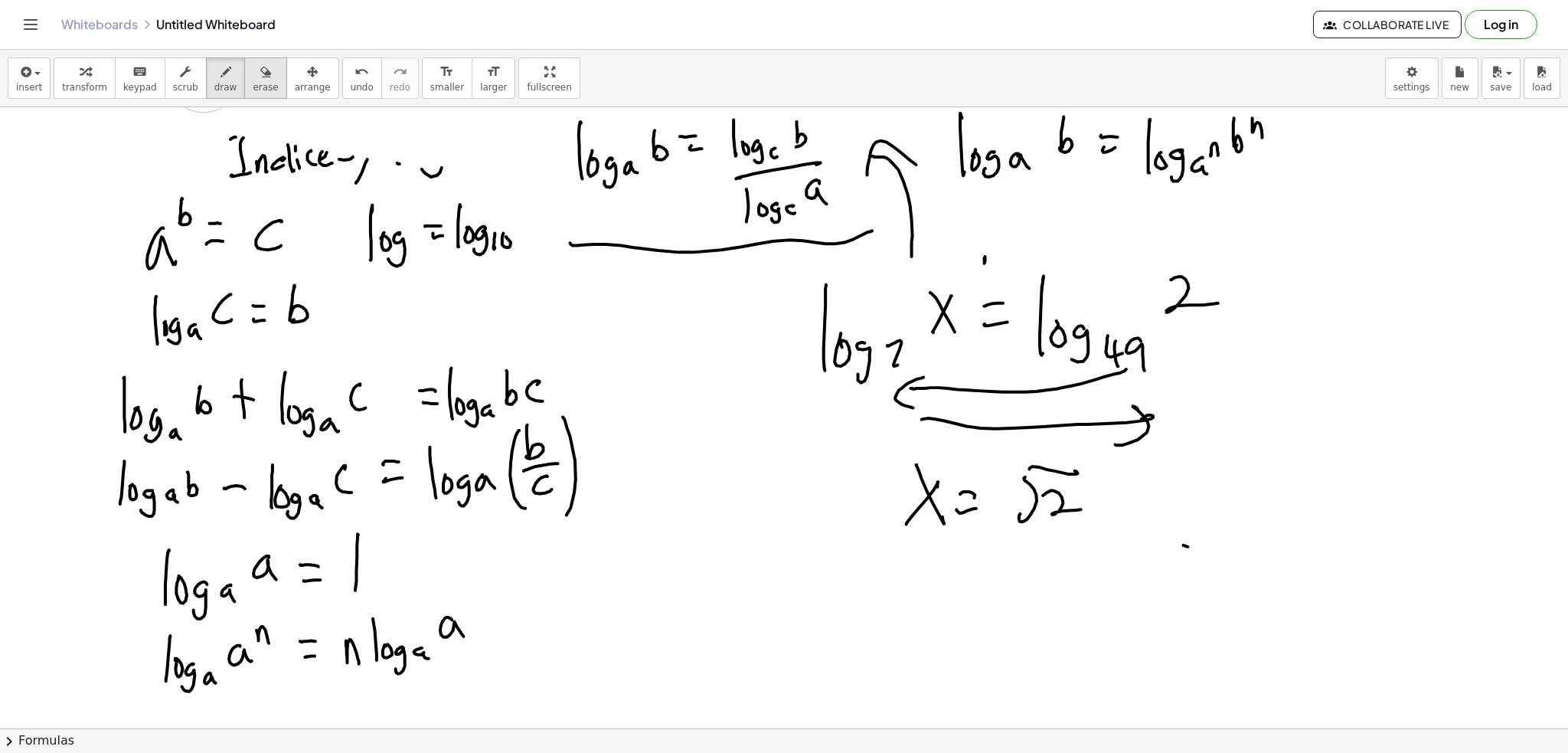
click at [257, 86] on button "erase" at bounding box center [265, 79] width 42 height 42
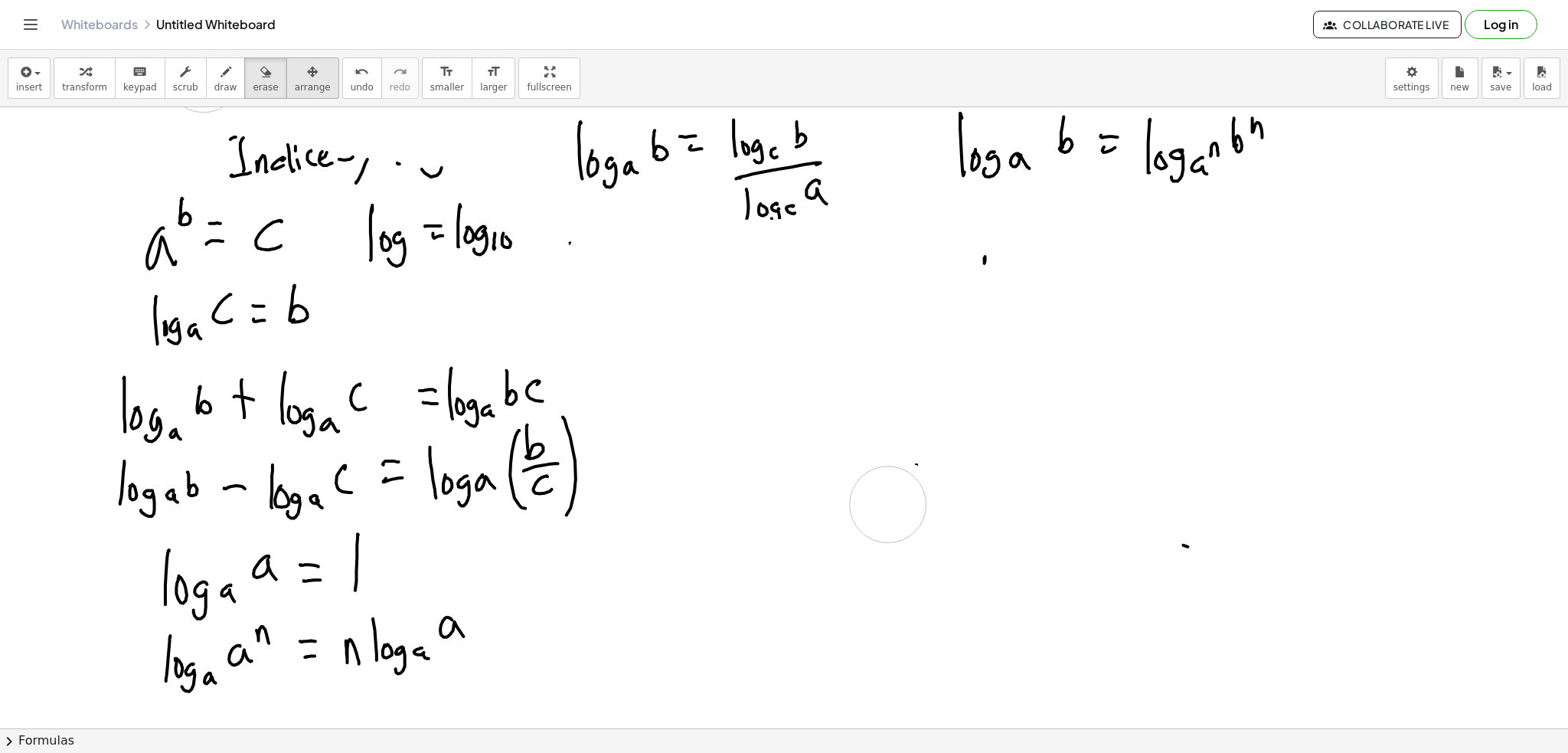
drag, startPoint x: 875, startPoint y: 152, endPoint x: 282, endPoint y: 96, distance: 595.6
click at [221, 73] on icon "button" at bounding box center [226, 71] width 10 height 18
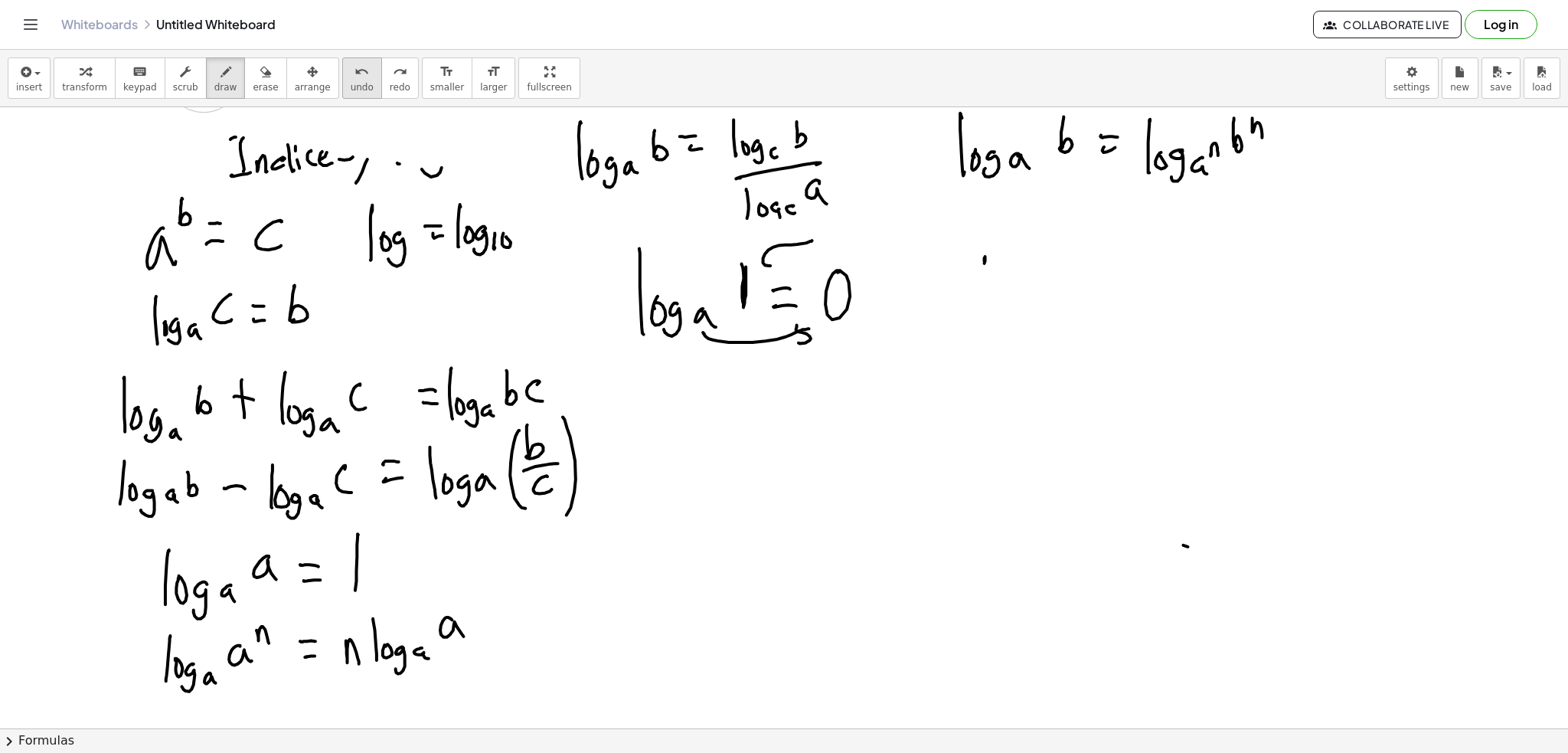
click at [351, 83] on span "undo" at bounding box center [362, 86] width 23 height 10
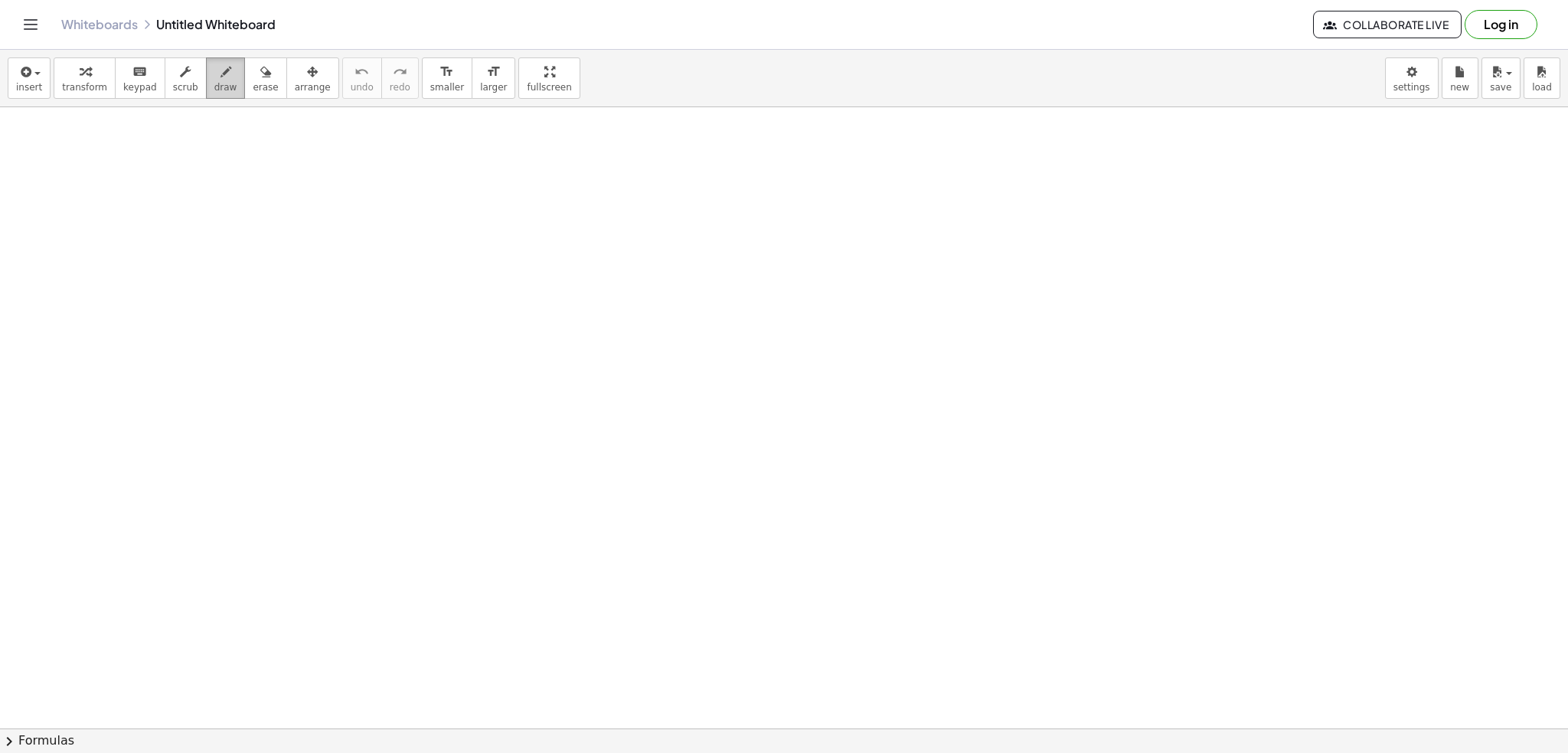
click at [214, 82] on span "draw" at bounding box center [226, 86] width 23 height 10
click at [214, 83] on span "draw" at bounding box center [226, 86] width 23 height 10
